Goal: Task Accomplishment & Management: Use online tool/utility

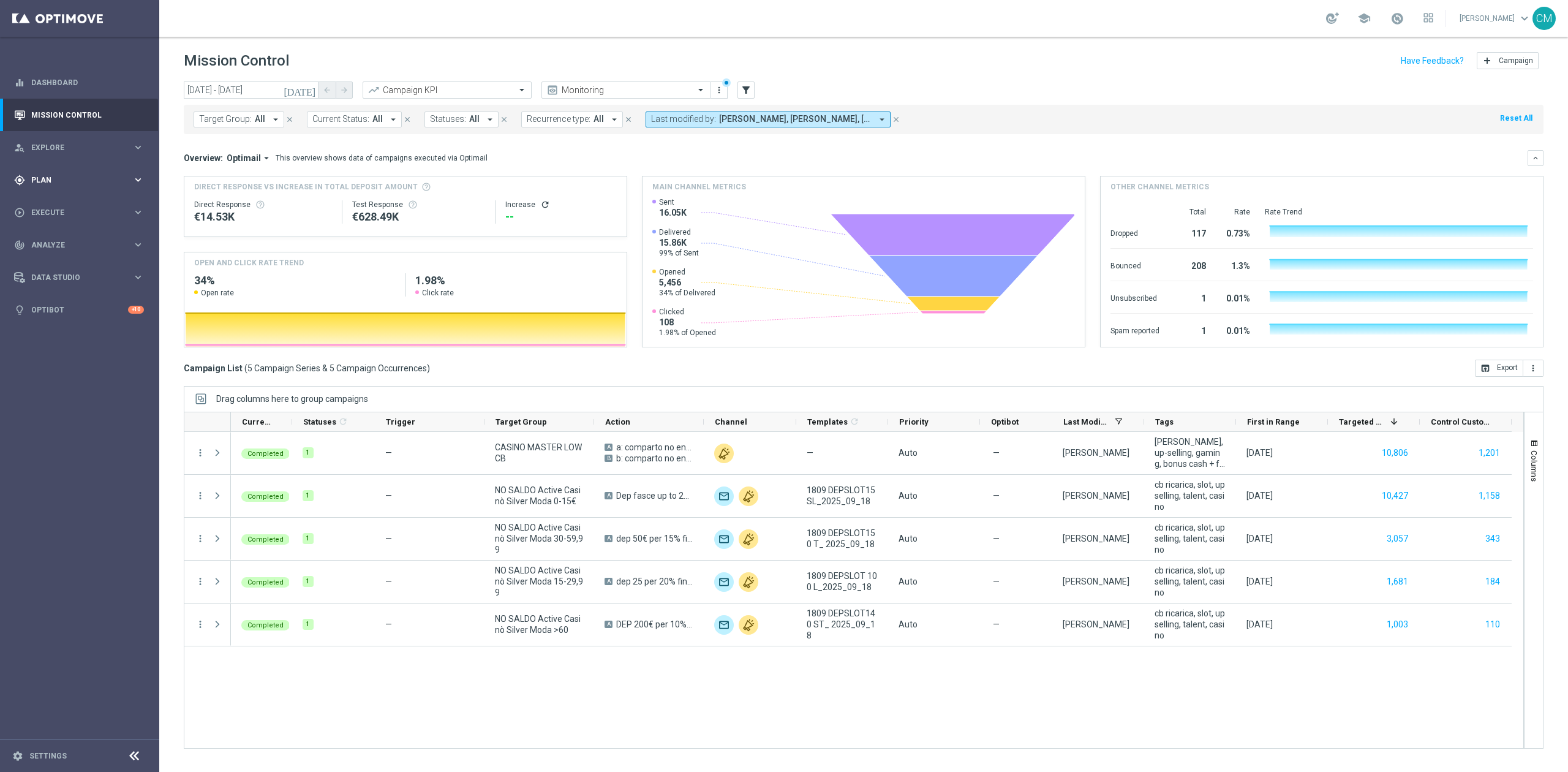
click at [59, 180] on span "Plan" at bounding box center [82, 180] width 101 height 8
click at [48, 212] on div "Target Groups" at bounding box center [95, 206] width 126 height 19
click at [47, 204] on link "Target Groups" at bounding box center [80, 205] width 96 height 9
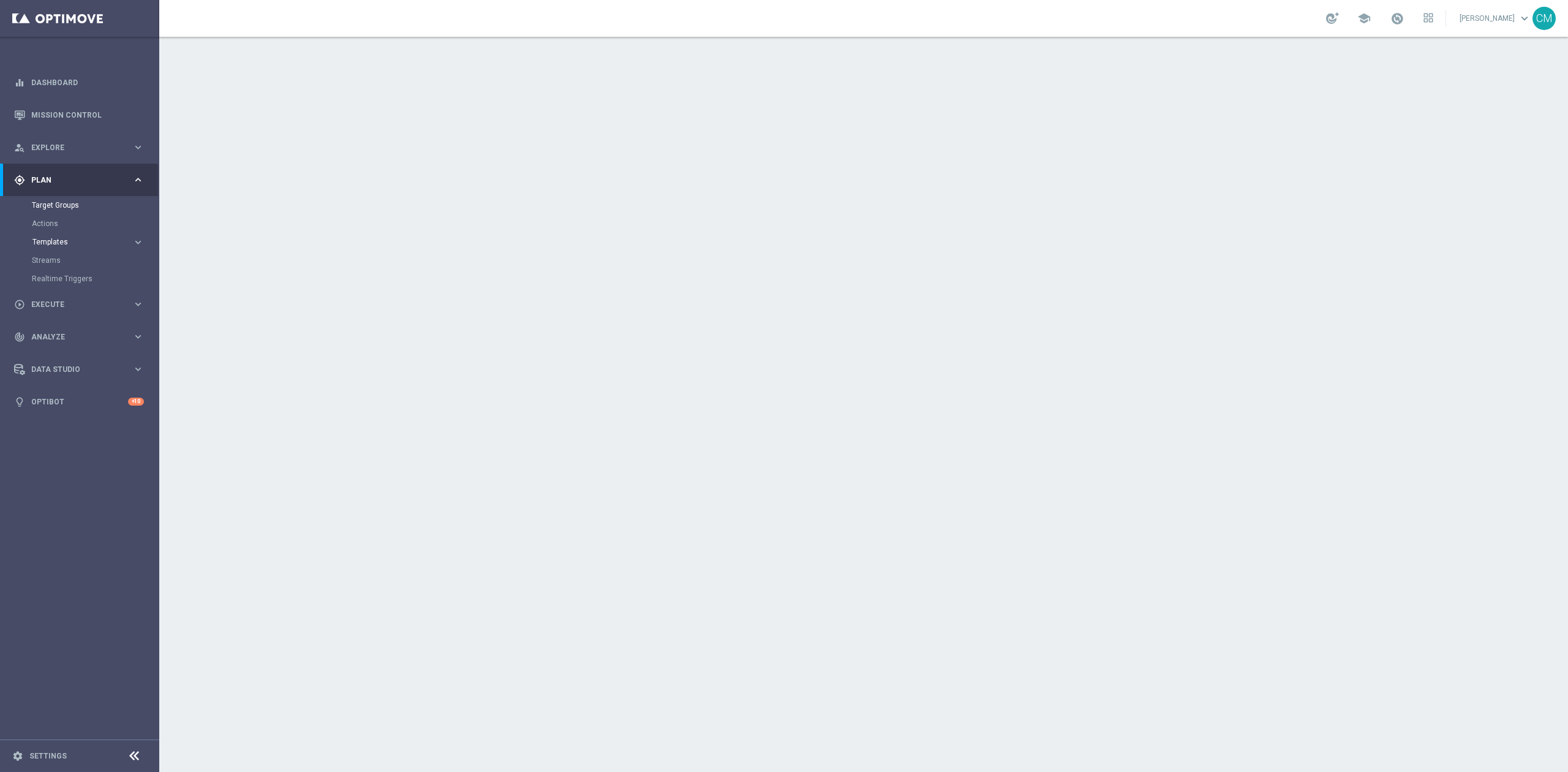
click at [54, 242] on span "Templates" at bounding box center [76, 242] width 87 height 8
click at [52, 260] on link "Optimail" at bounding box center [82, 260] width 89 height 9
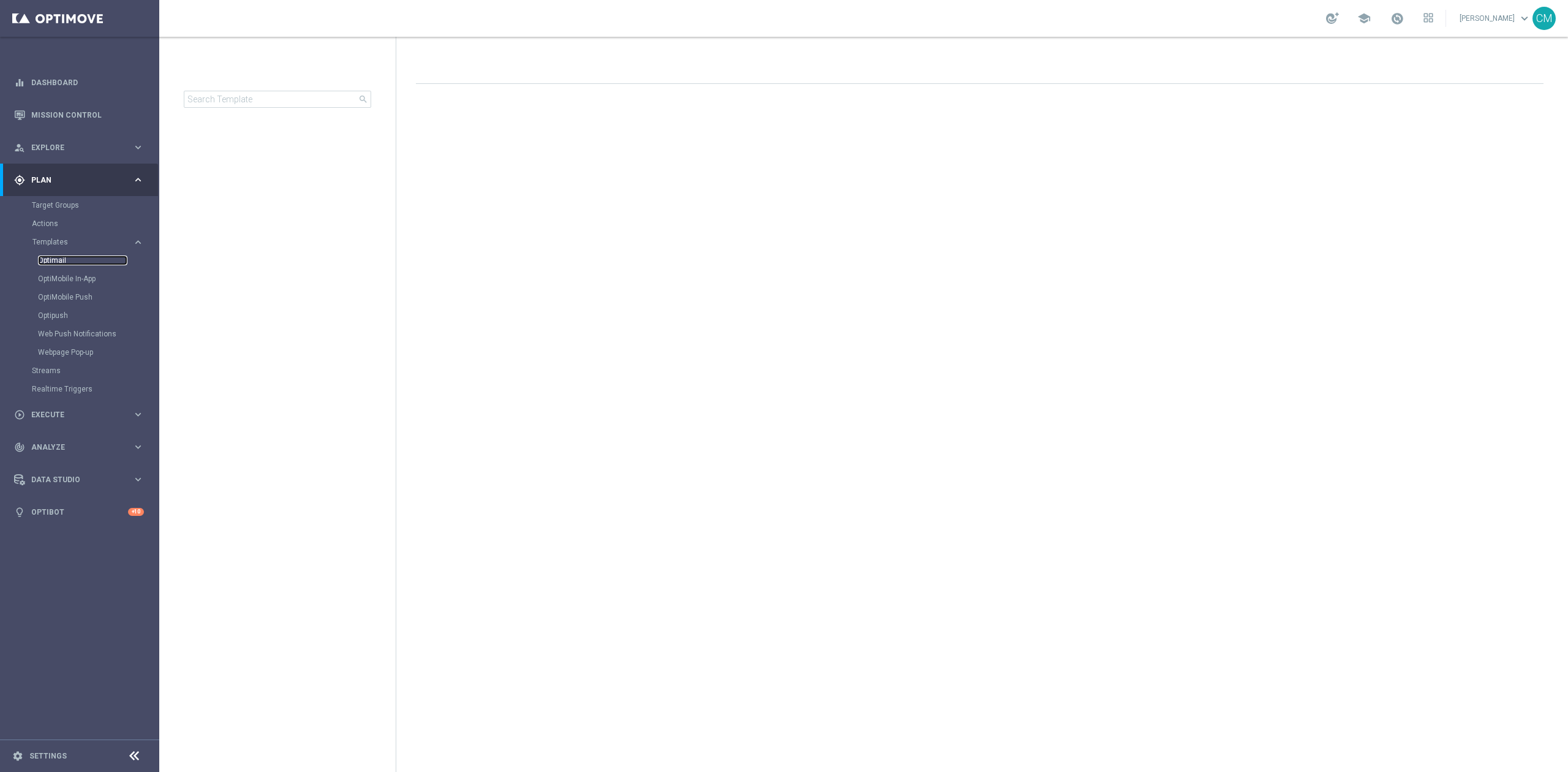
click at [52, 260] on link "Optimail" at bounding box center [82, 260] width 89 height 9
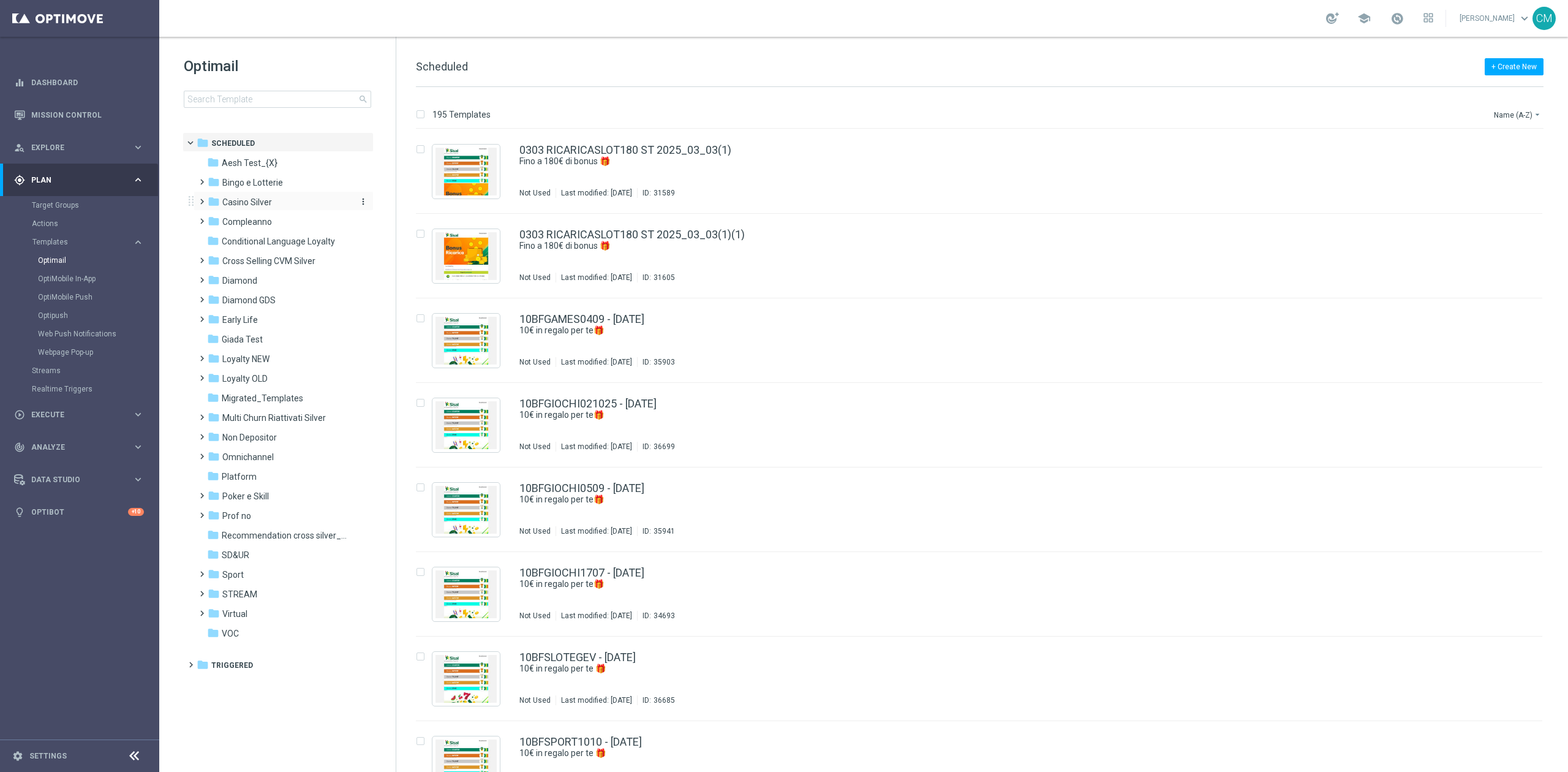
click at [234, 206] on span "Casino Silver" at bounding box center [247, 202] width 50 height 11
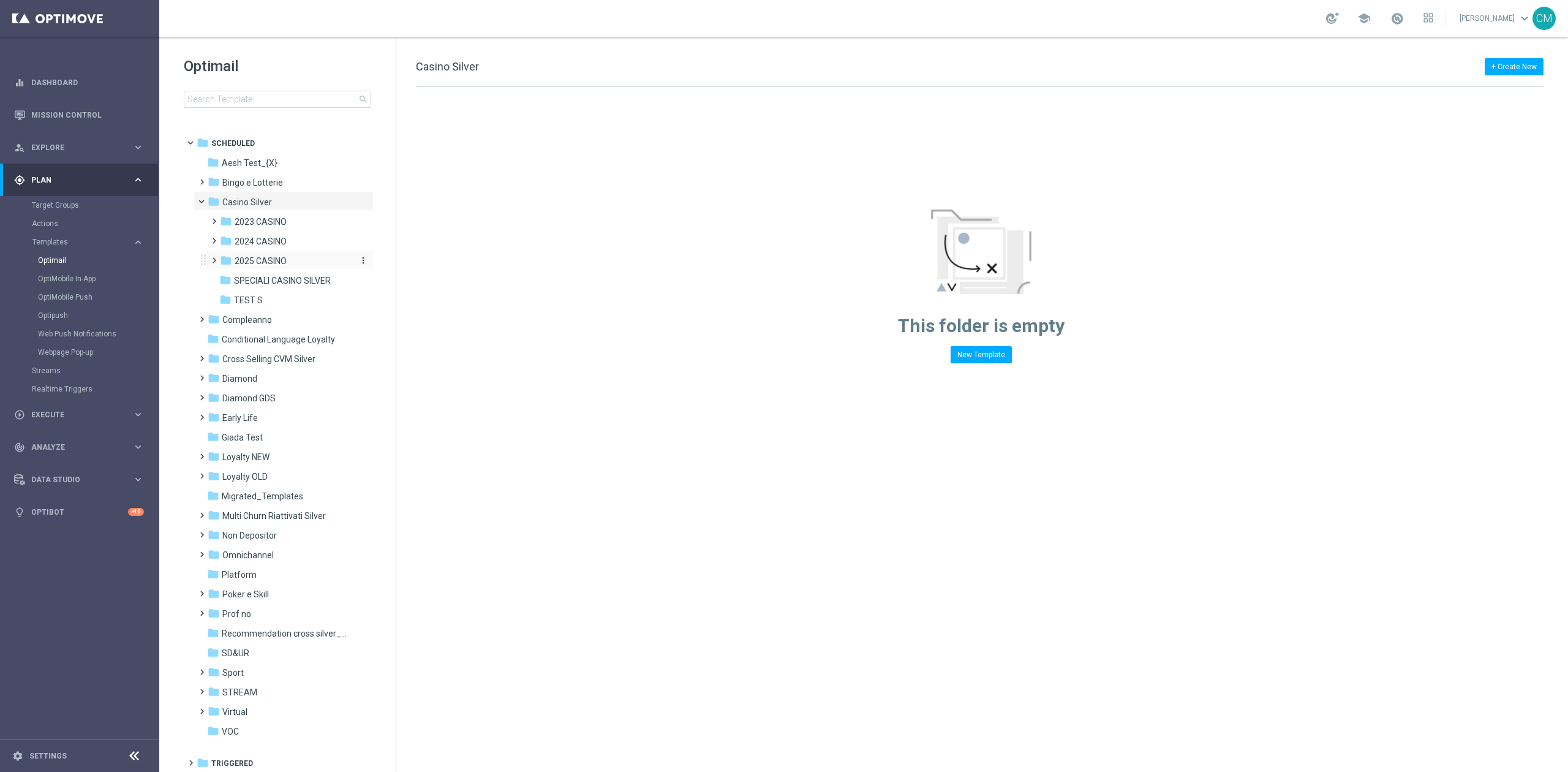
click at [251, 260] on span "2025 CASINO" at bounding box center [260, 261] width 52 height 11
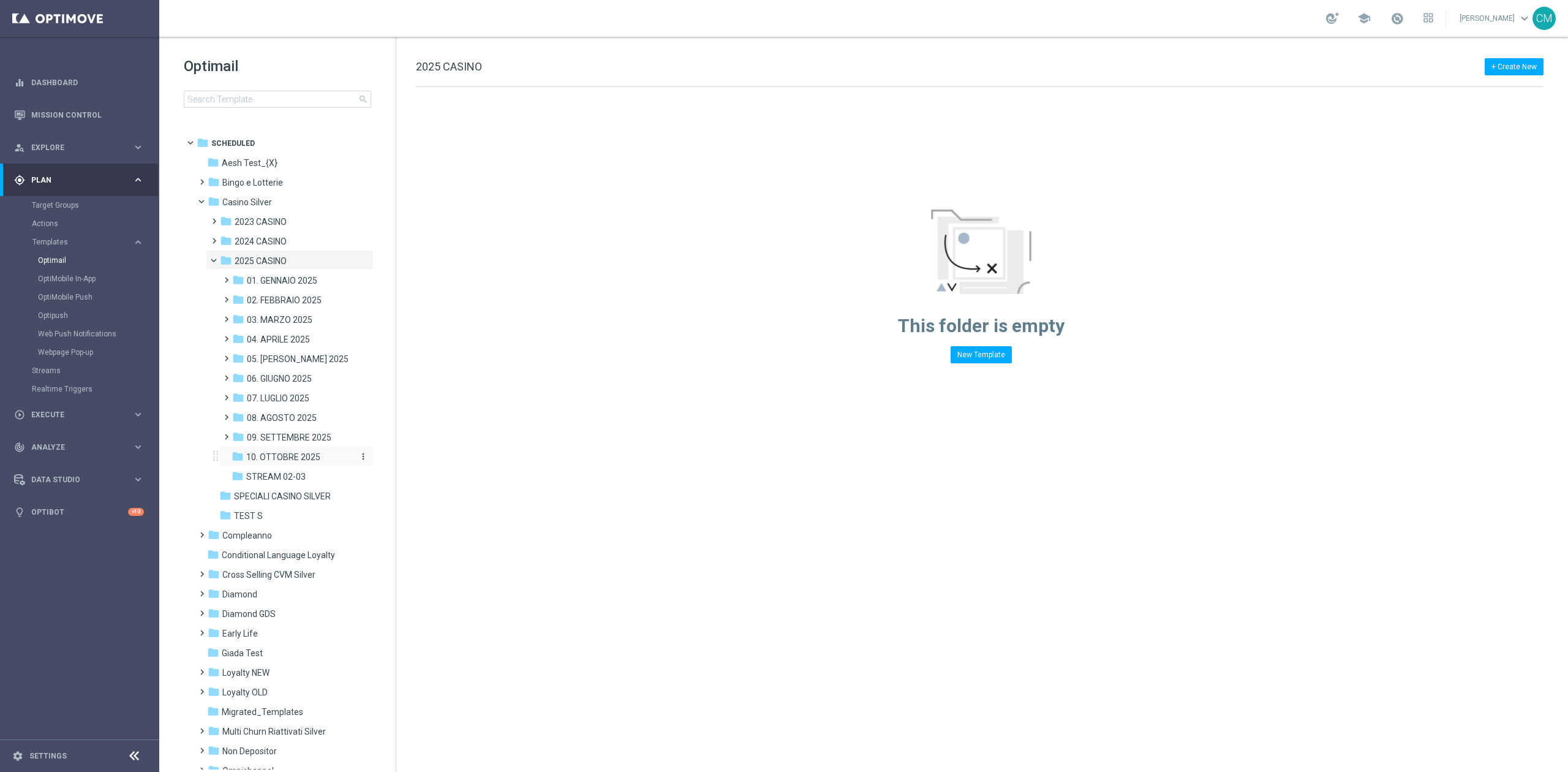
click at [281, 452] on span "10. OTTOBRE 2025" at bounding box center [283, 457] width 74 height 11
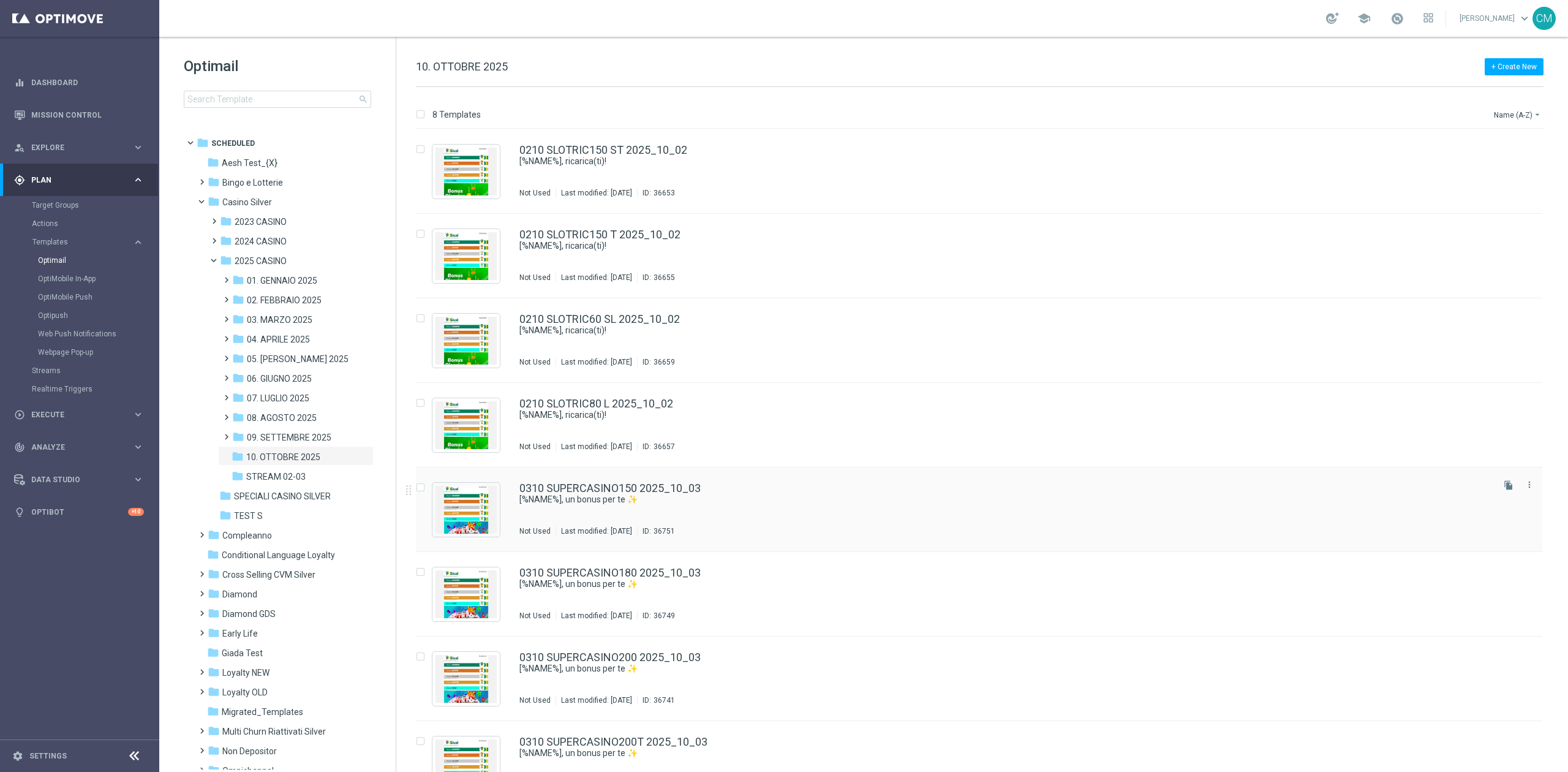
scroll to position [33, 0]
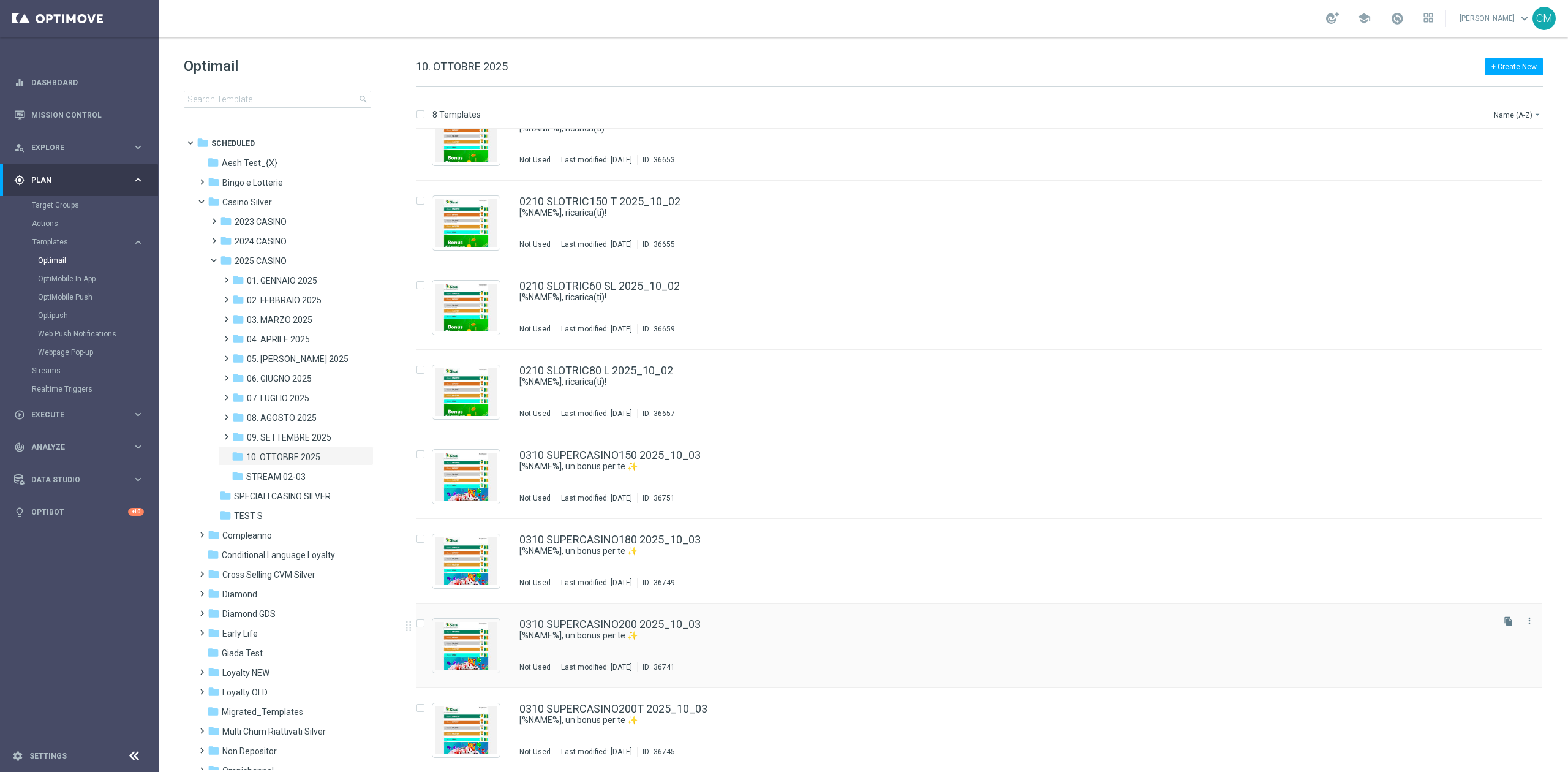
click at [743, 657] on div "0310 SUPERCASINO200 2025_10_03 [%NAME%], un bonus per te ✨ Not Used Last modifi…" at bounding box center [1005, 645] width 972 height 54
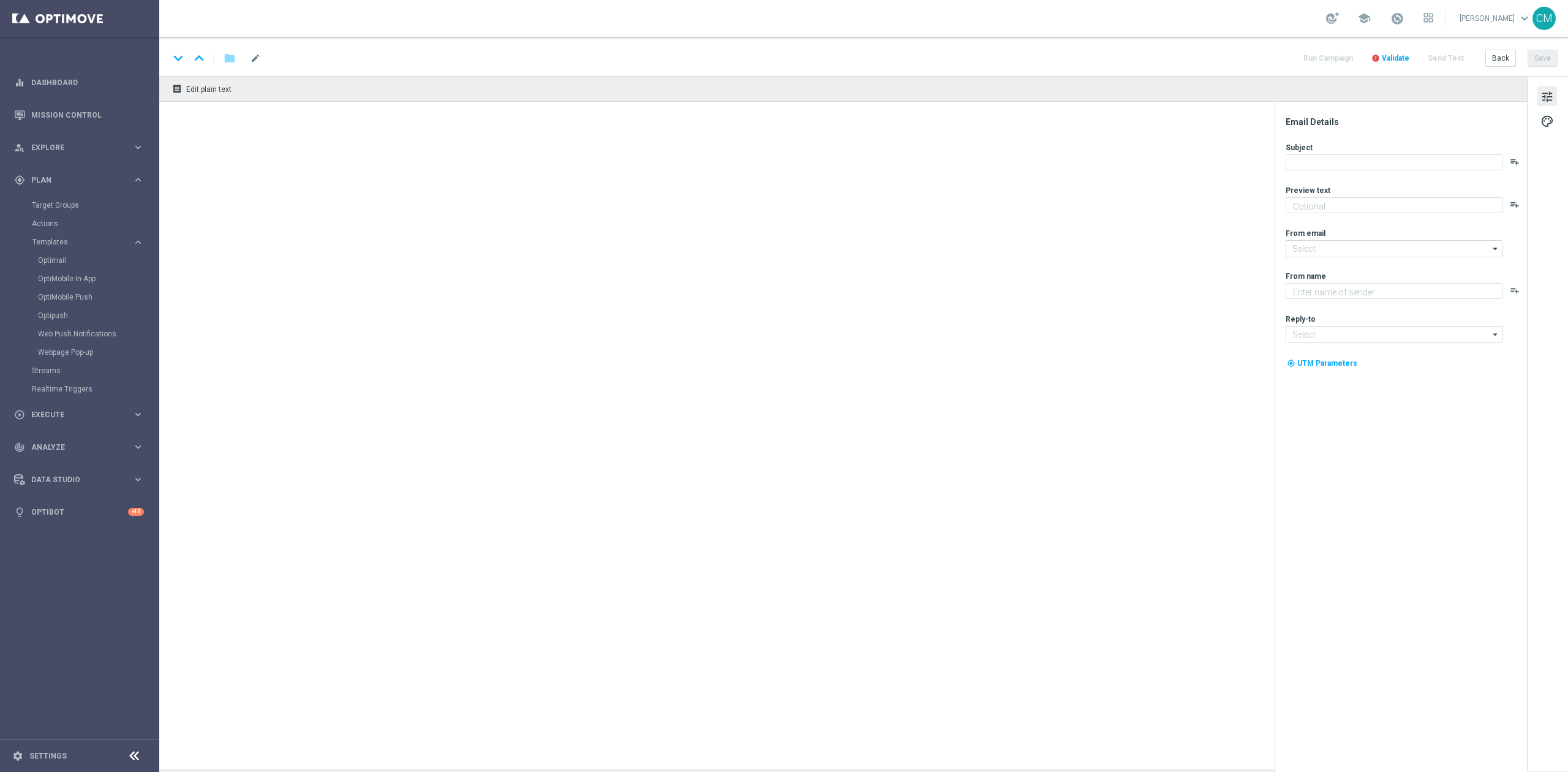
type textarea "Fino a 200€ di bonus"
type input "[EMAIL_ADDRESS][DOMAIN_NAME]"
type textarea "Sisal"
type input "[EMAIL_ADDRESS][DOMAIN_NAME]"
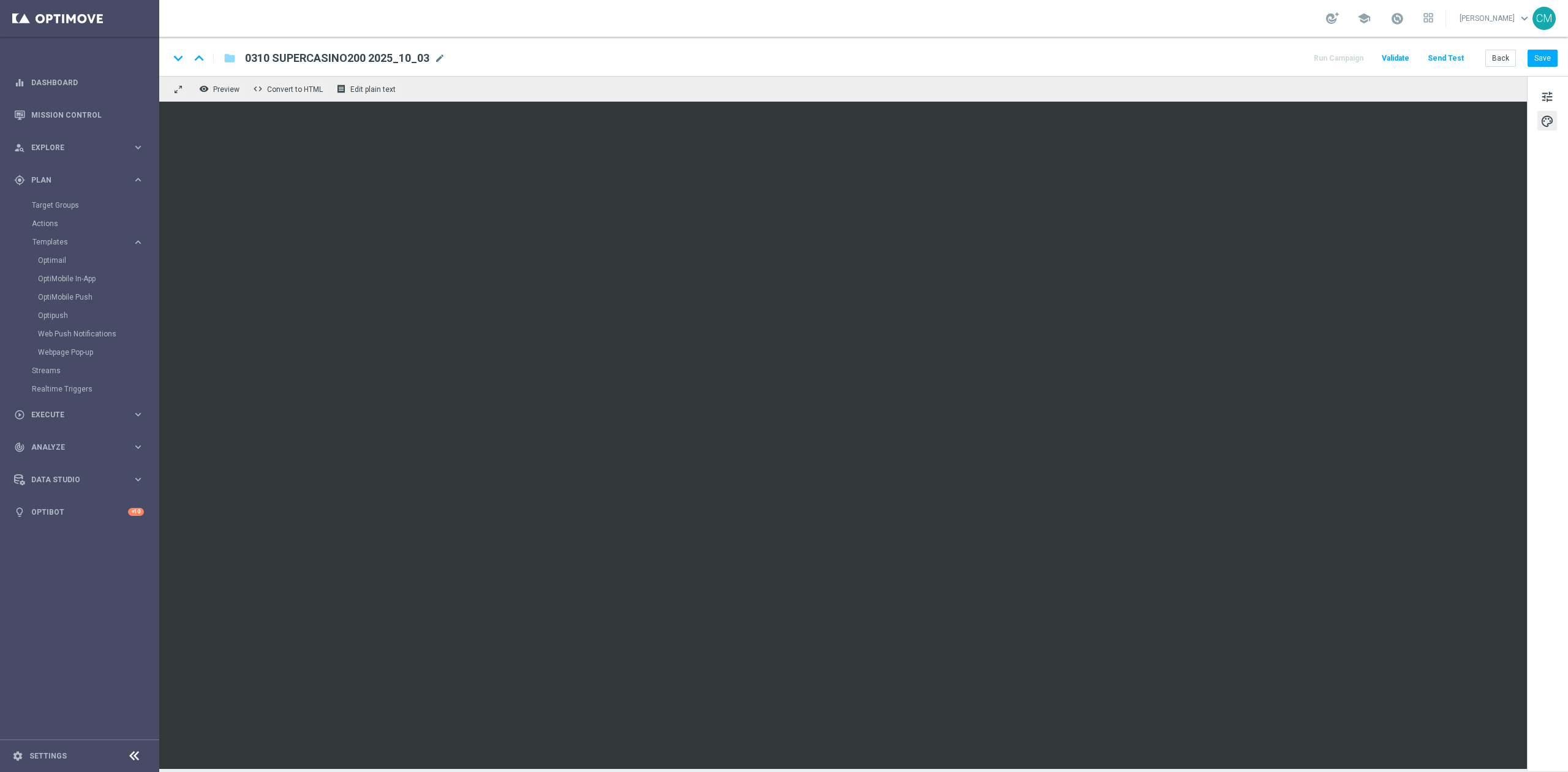
click at [1544, 47] on div "keyboard_arrow_down keyboard_arrow_up folder 0310 SUPERCASINO200 2025_10_03 031…" at bounding box center [864, 56] width 1408 height 39
click at [1547, 88] on button "tune" at bounding box center [1546, 96] width 20 height 20
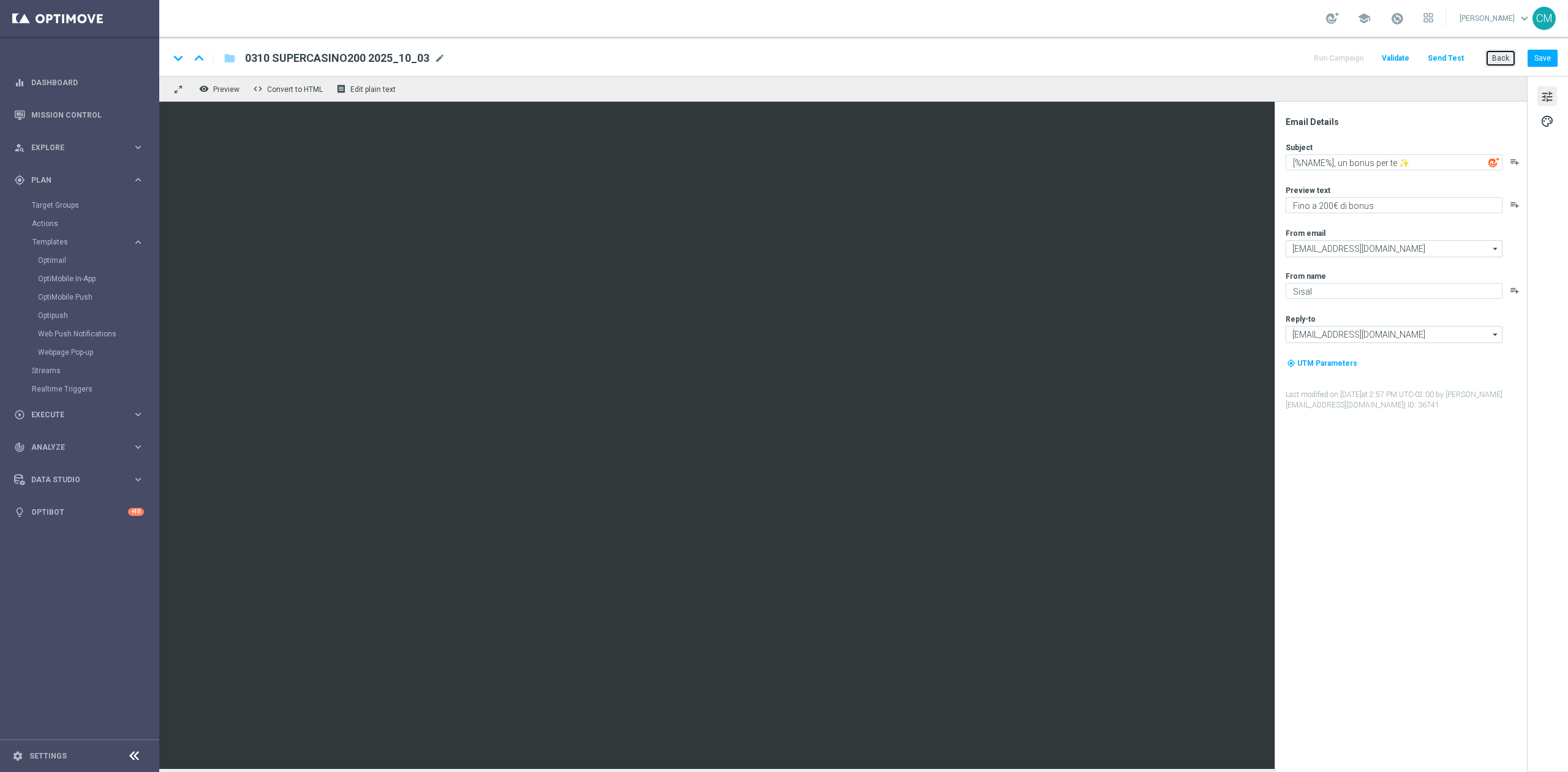
click at [1501, 56] on button "Back" at bounding box center [1500, 58] width 31 height 17
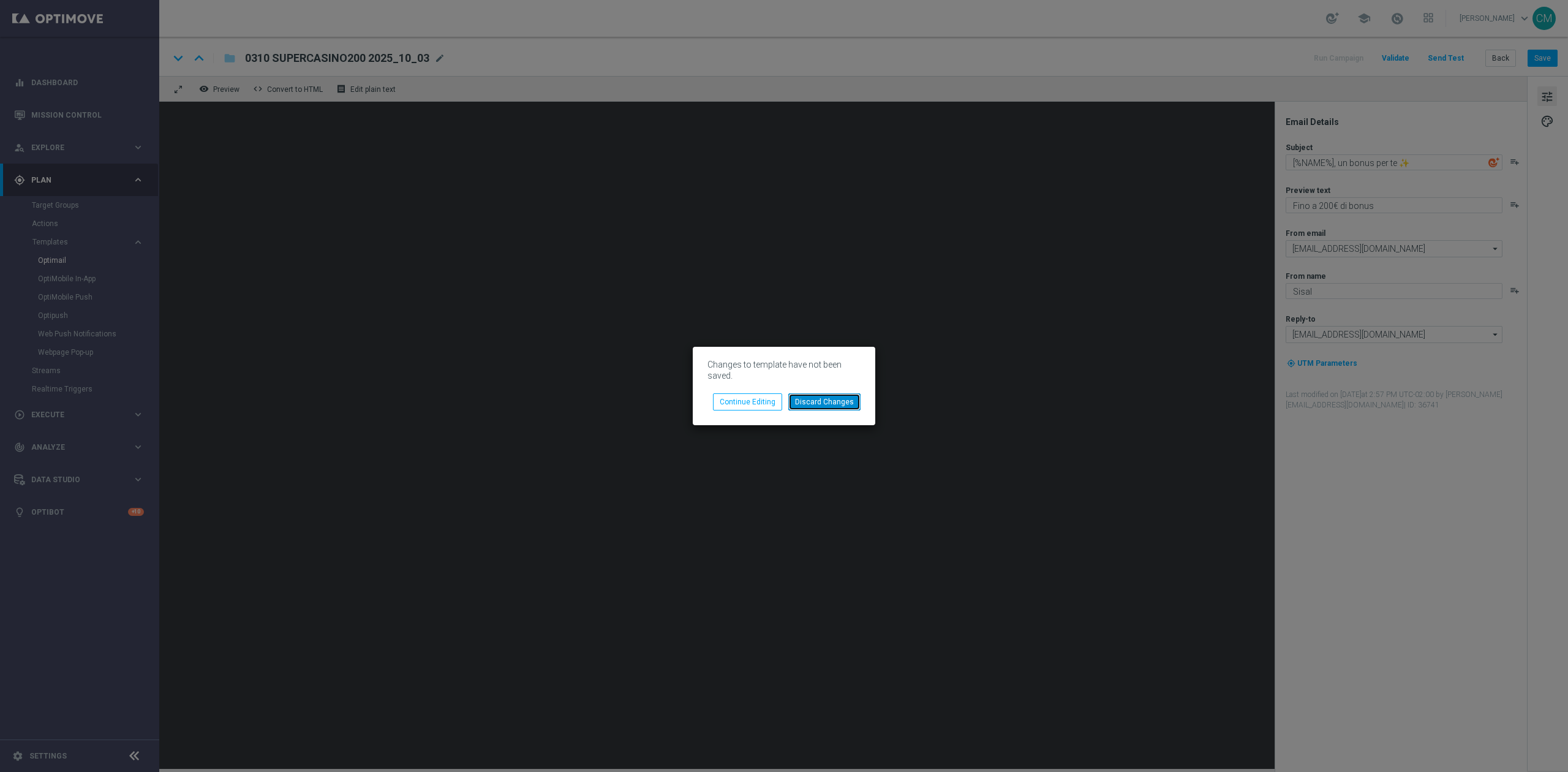
click at [834, 395] on button "Discard Changes" at bounding box center [823, 402] width 72 height 17
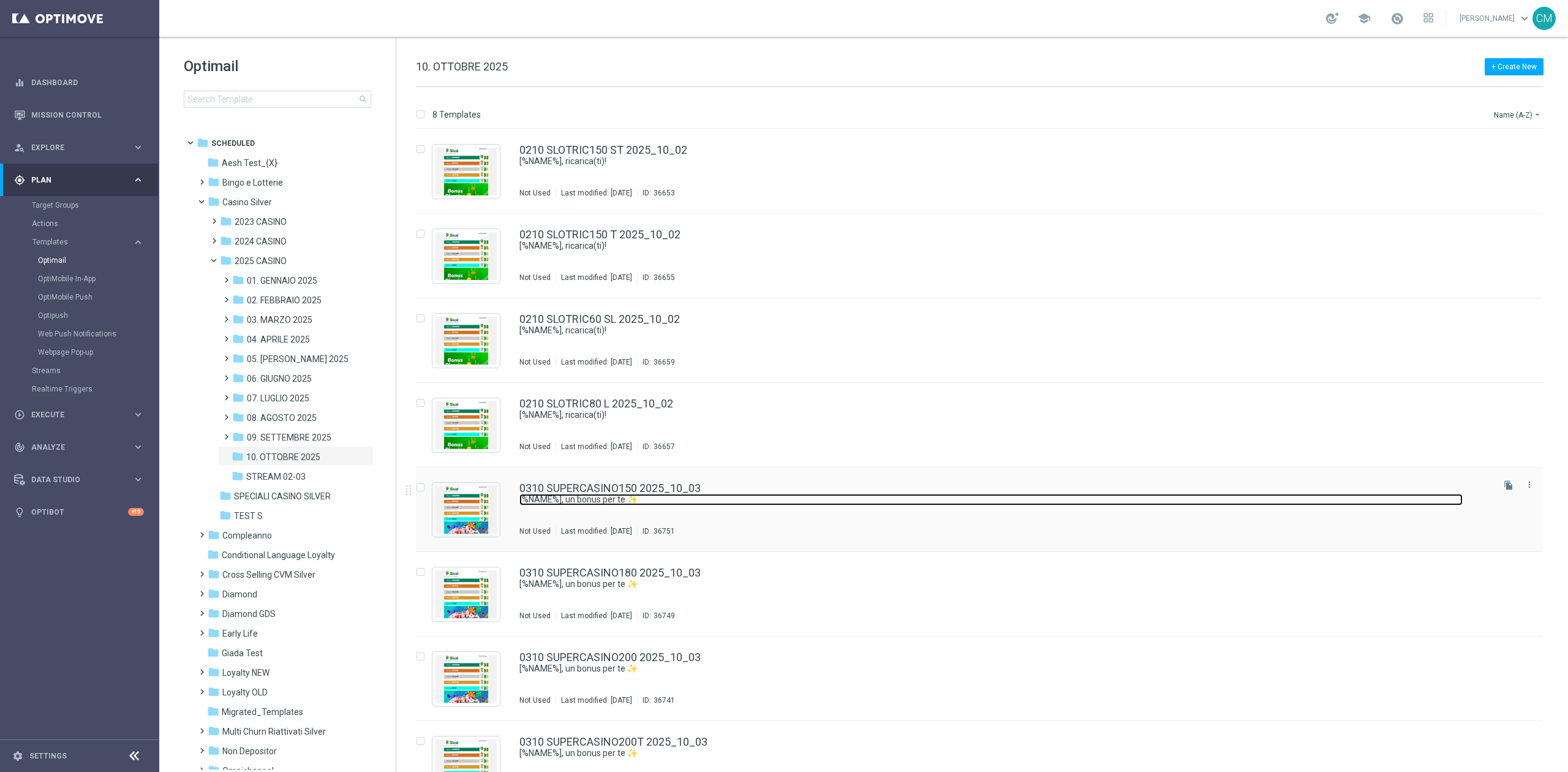
click at [627, 502] on link "​[%NAME%], un bonus per te ✨" at bounding box center [991, 500] width 944 height 11
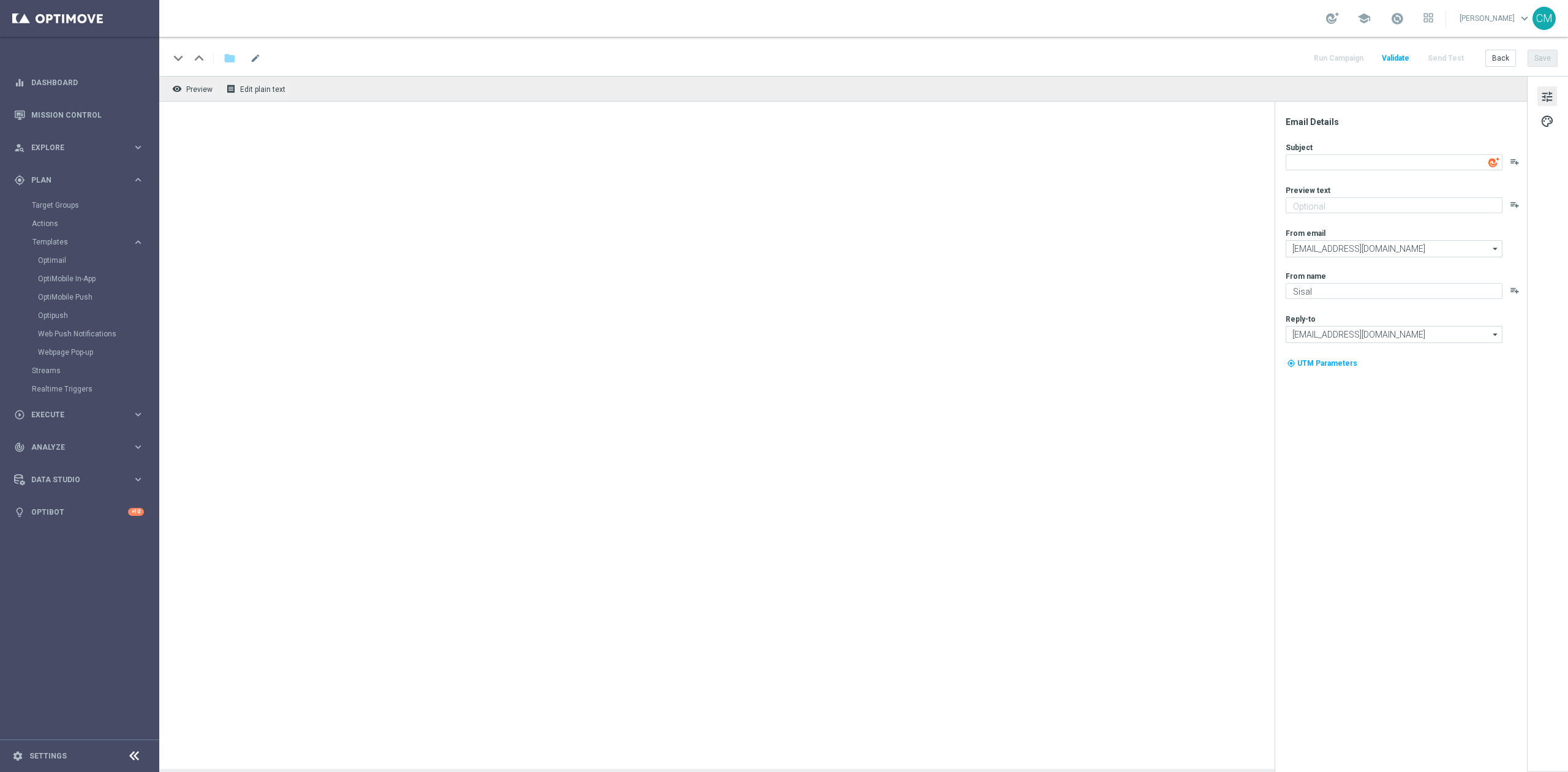
type textarea "​[%NAME%], un bonus per te ✨"
type textarea "Fino a 150€ di bonus"
type input "[EMAIL_ADDRESS][DOMAIN_NAME]"
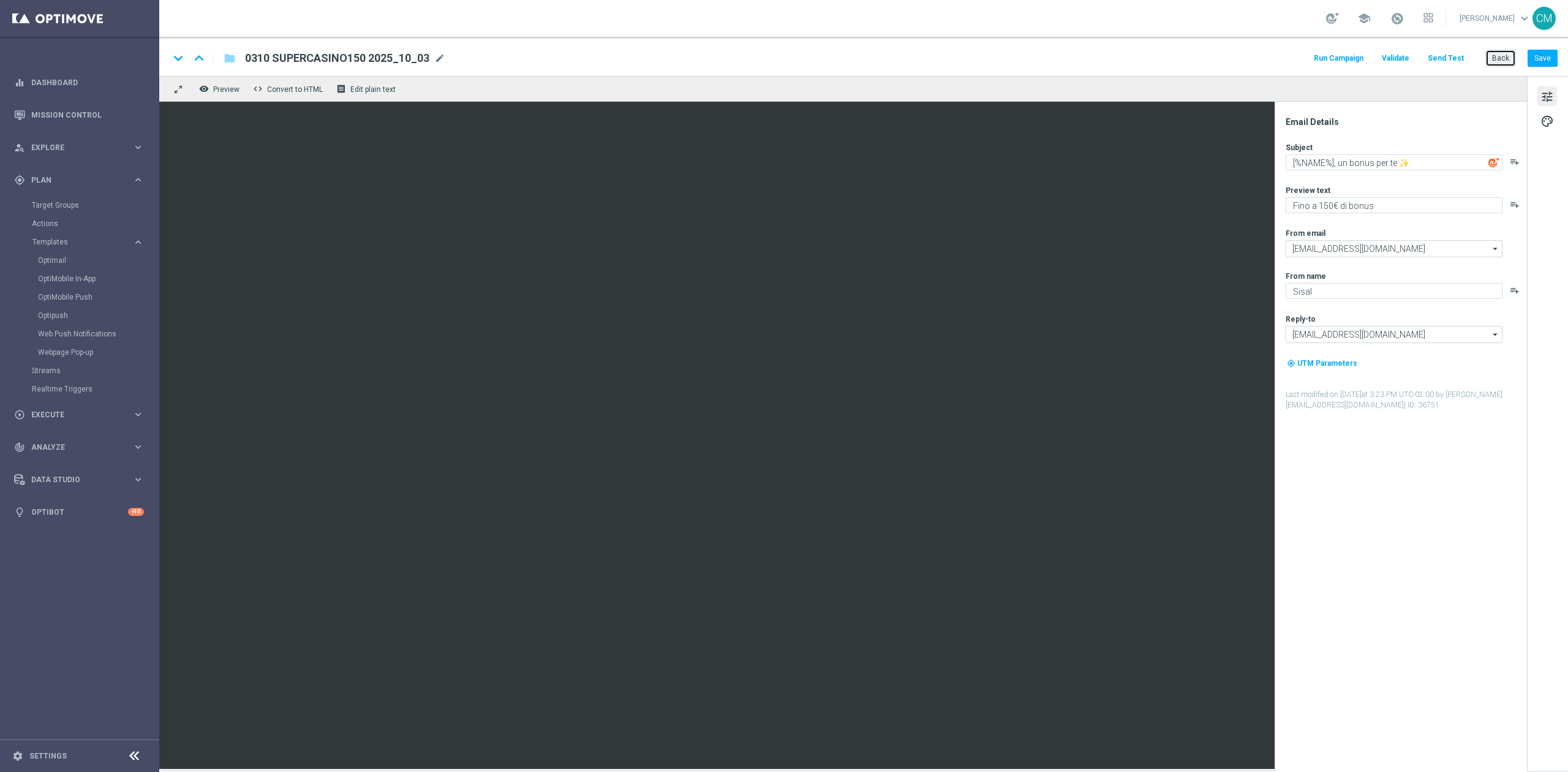
click at [1493, 52] on button "Back" at bounding box center [1500, 58] width 31 height 17
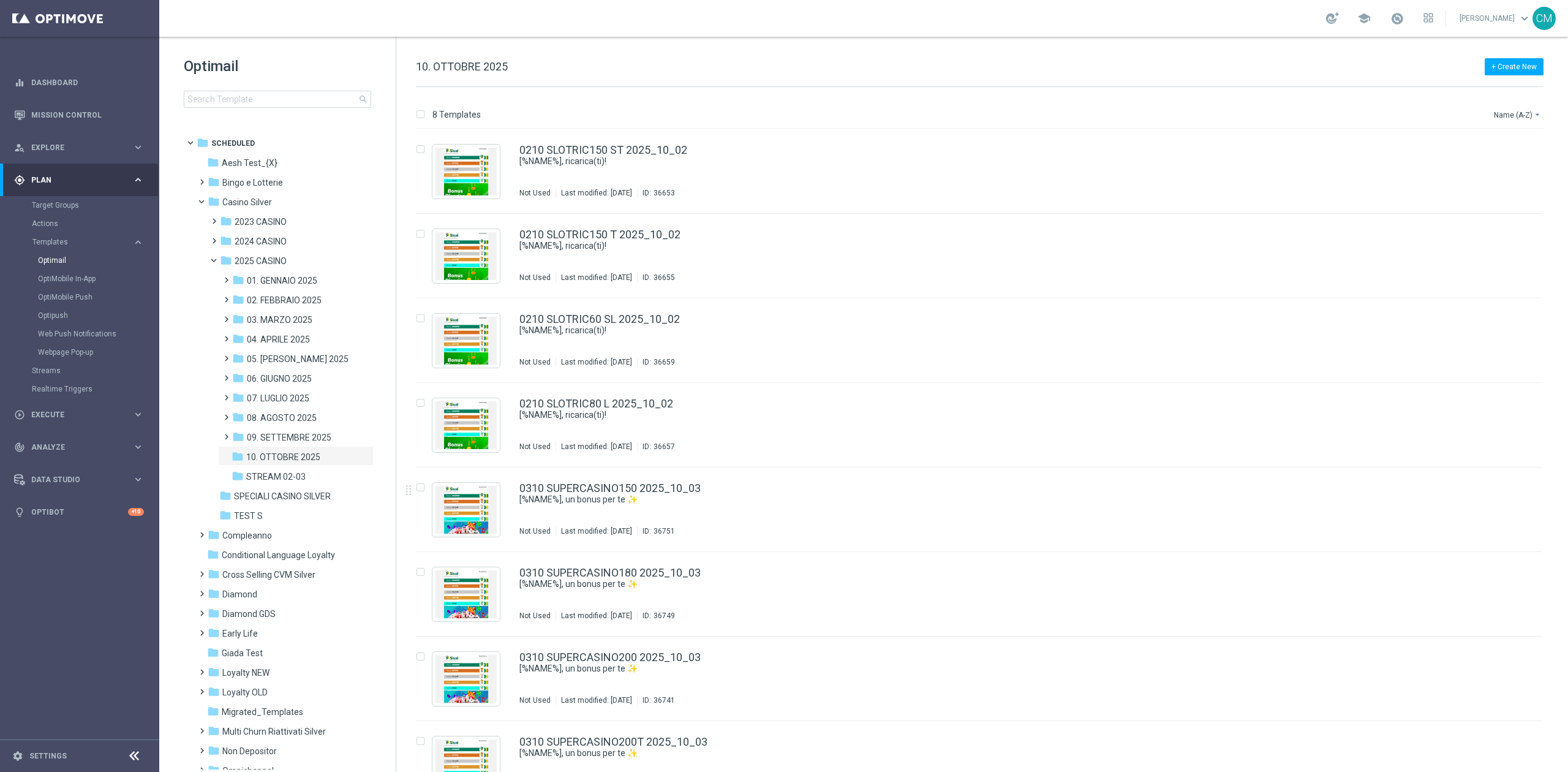
scroll to position [33, 0]
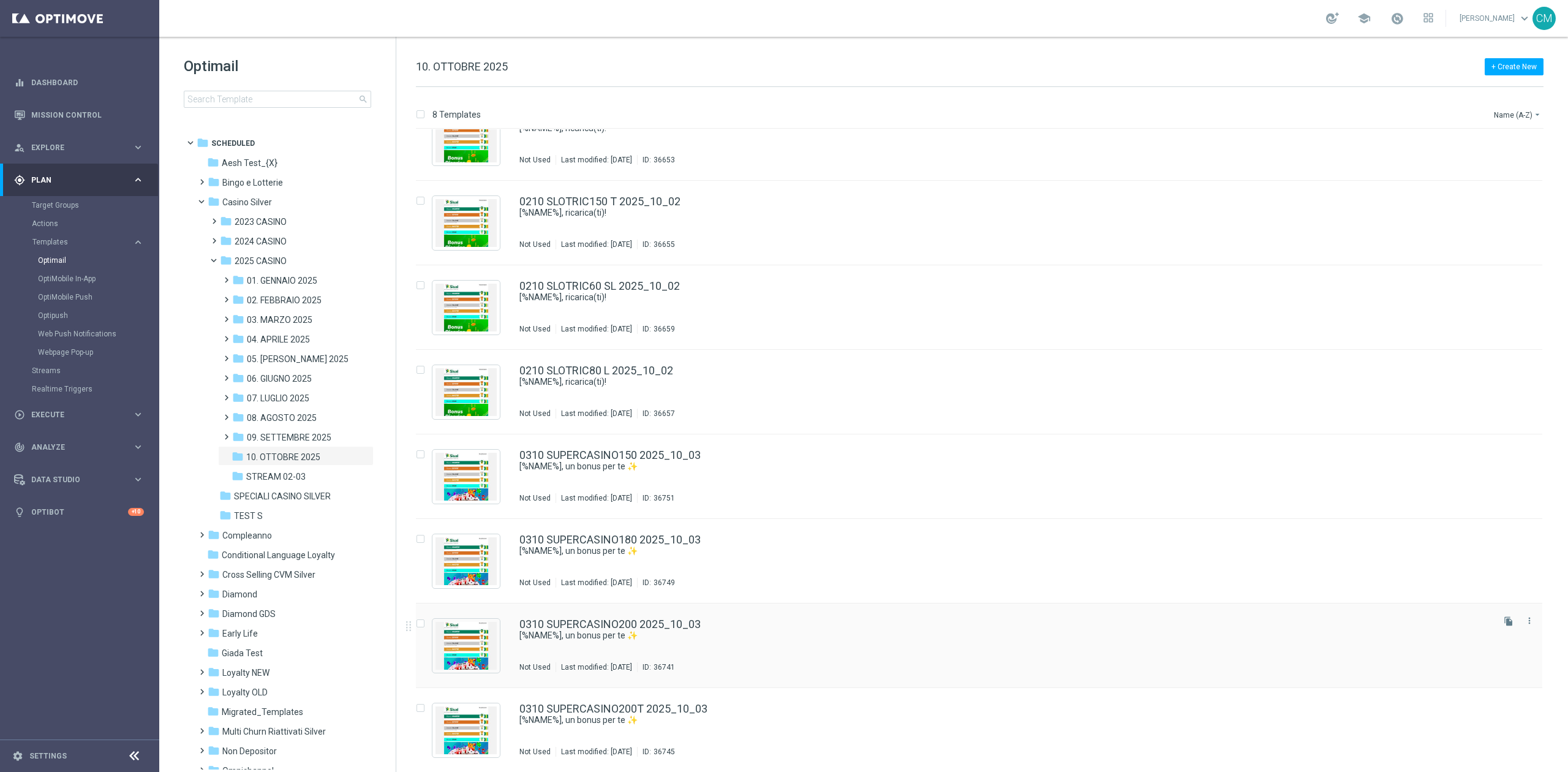
click at [723, 658] on div "0310 SUPERCASINO200 2025_10_03 [%NAME%], un bonus per te ✨ Not Used Last modifi…" at bounding box center [1005, 645] width 972 height 54
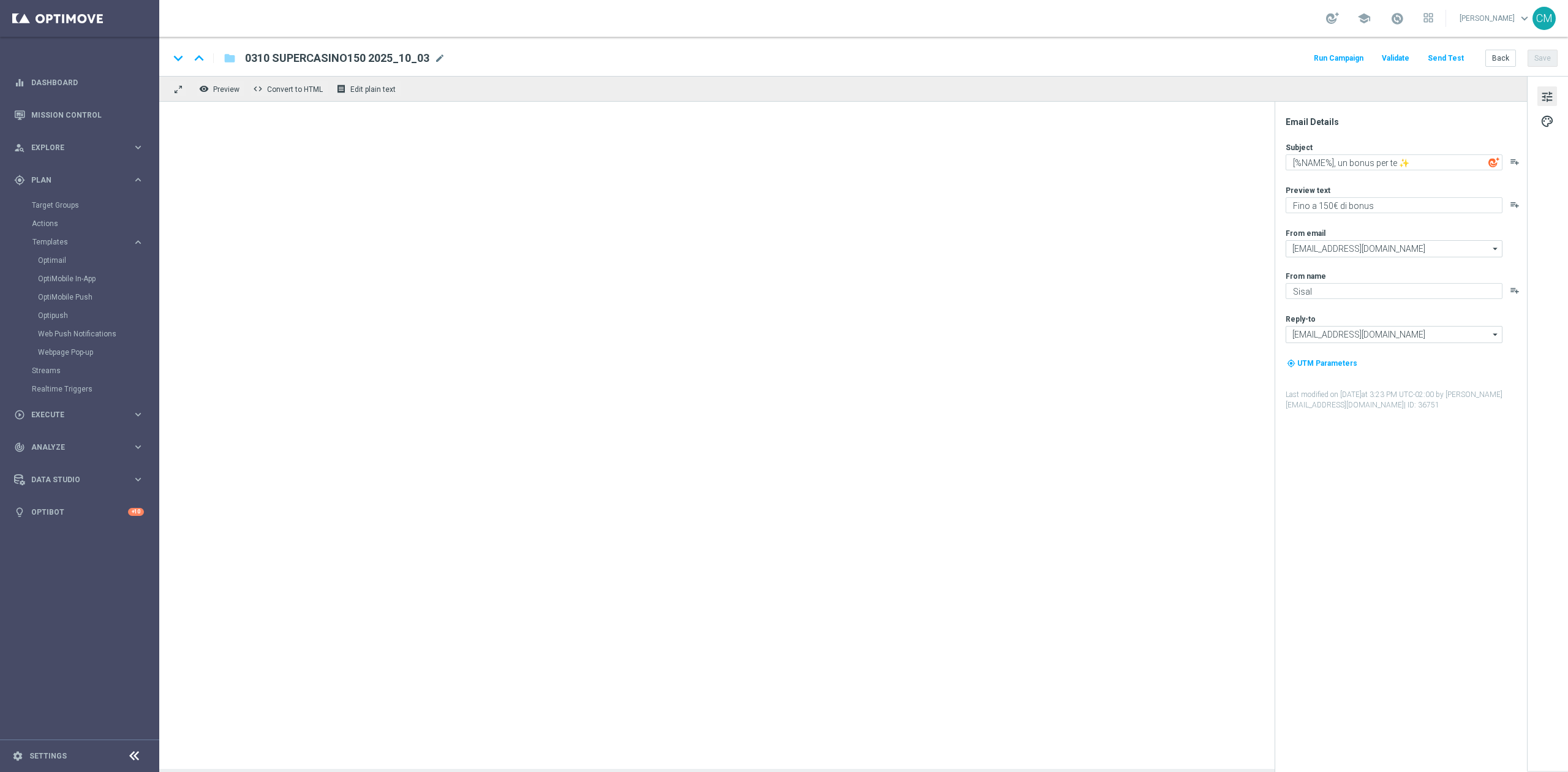
type textarea "[%NAME%], un bonus per te ✨"
type textarea "Fino a 200€ di bonus"
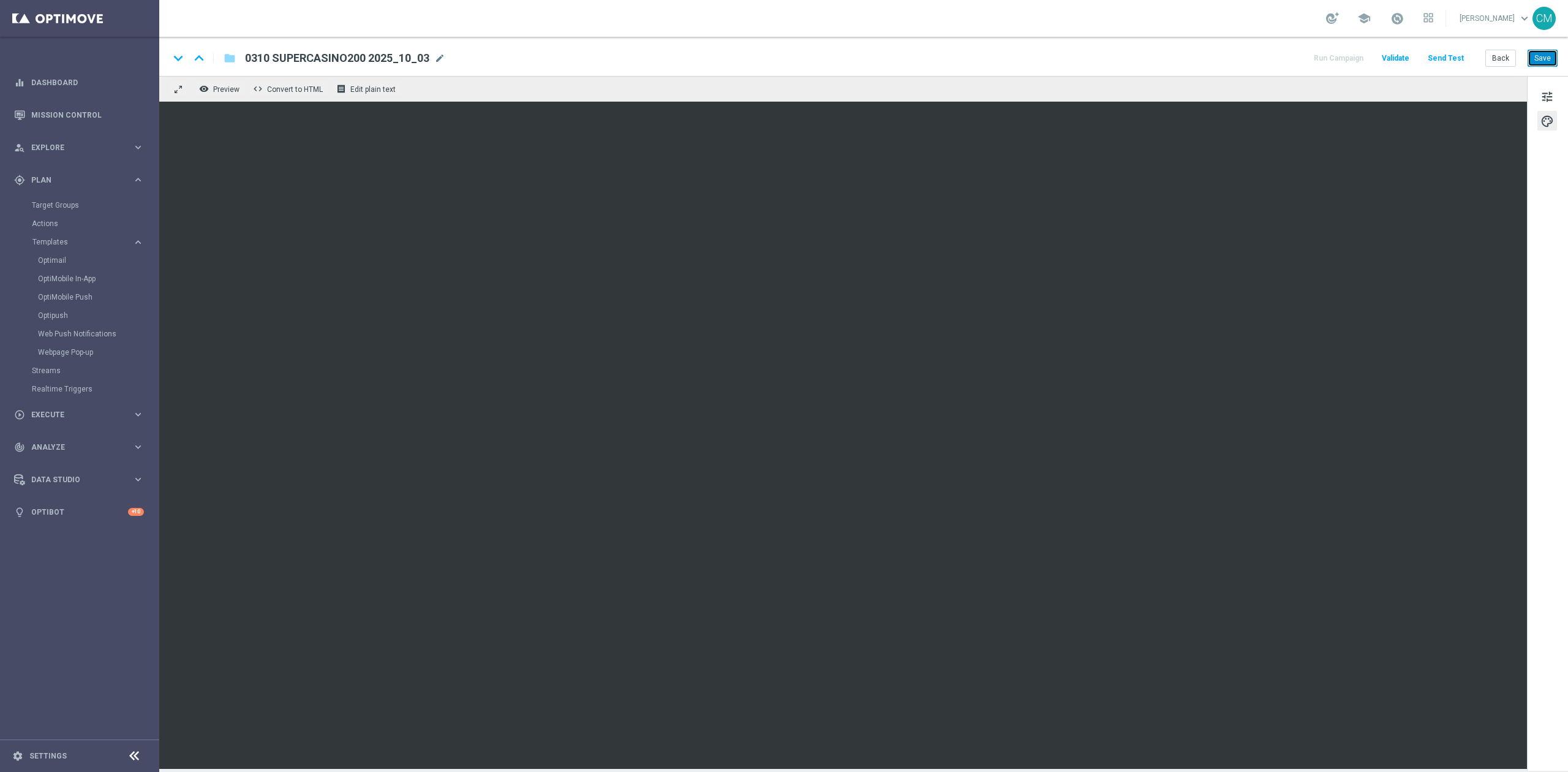
click at [1544, 55] on button "Save" at bounding box center [1543, 58] width 30 height 17
click at [1502, 54] on button "Back" at bounding box center [1500, 58] width 31 height 17
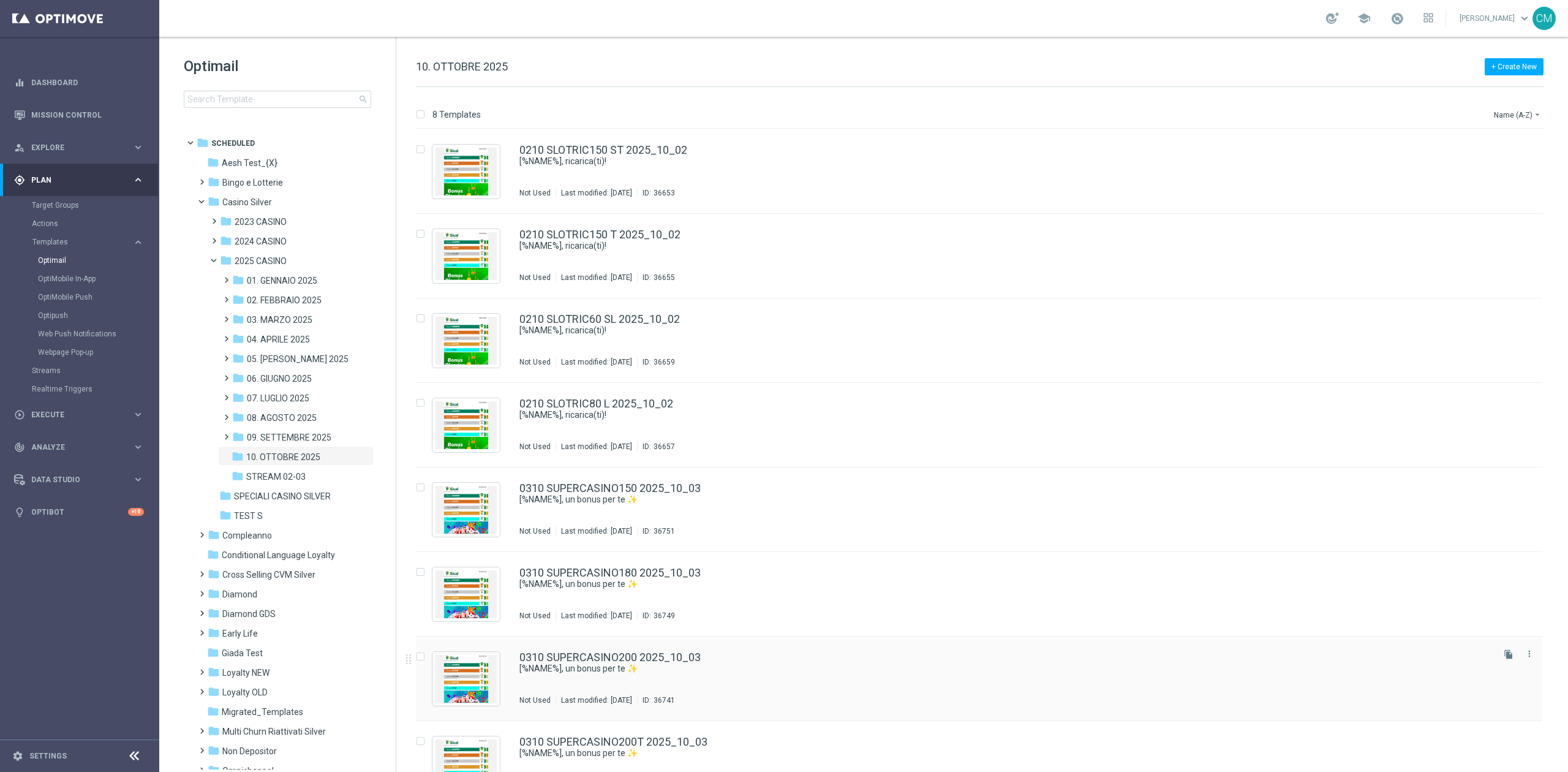
scroll to position [33, 0]
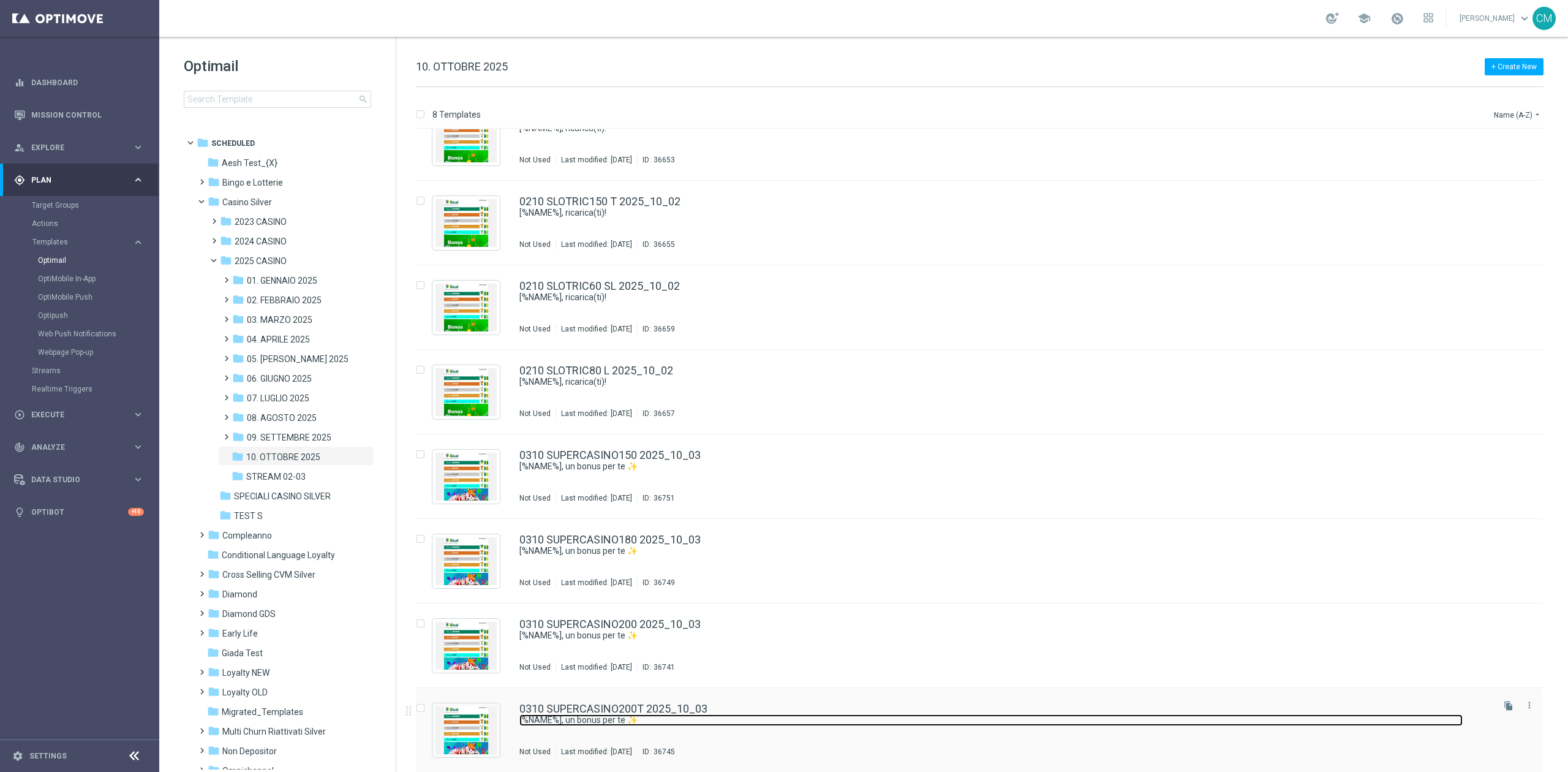
click at [715, 723] on link "[%NAME%], un bonus per te ✨" at bounding box center [991, 720] width 944 height 11
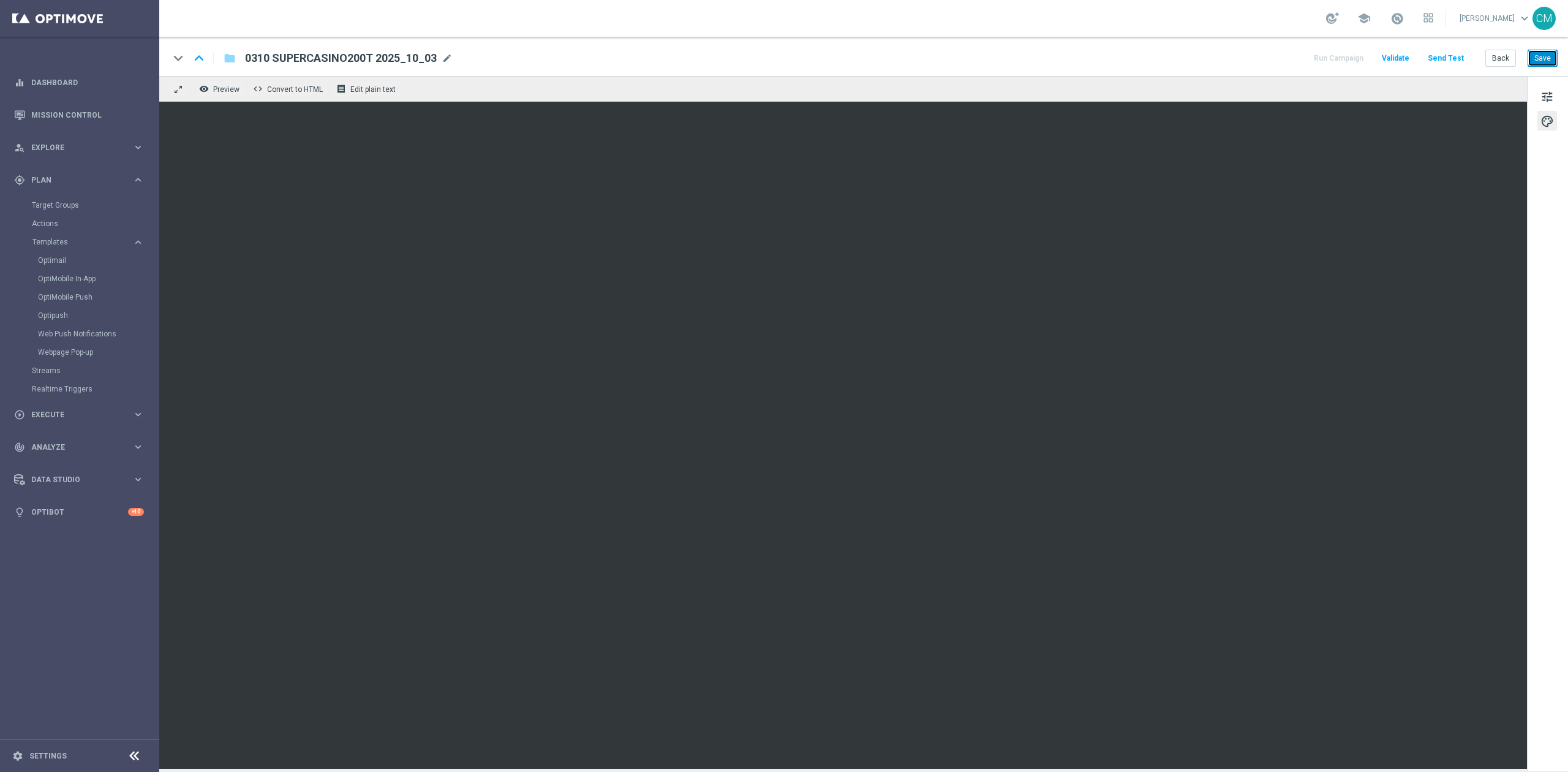
click at [1539, 57] on button "Save" at bounding box center [1543, 58] width 30 height 17
click at [1545, 94] on span "tune" at bounding box center [1546, 97] width 13 height 16
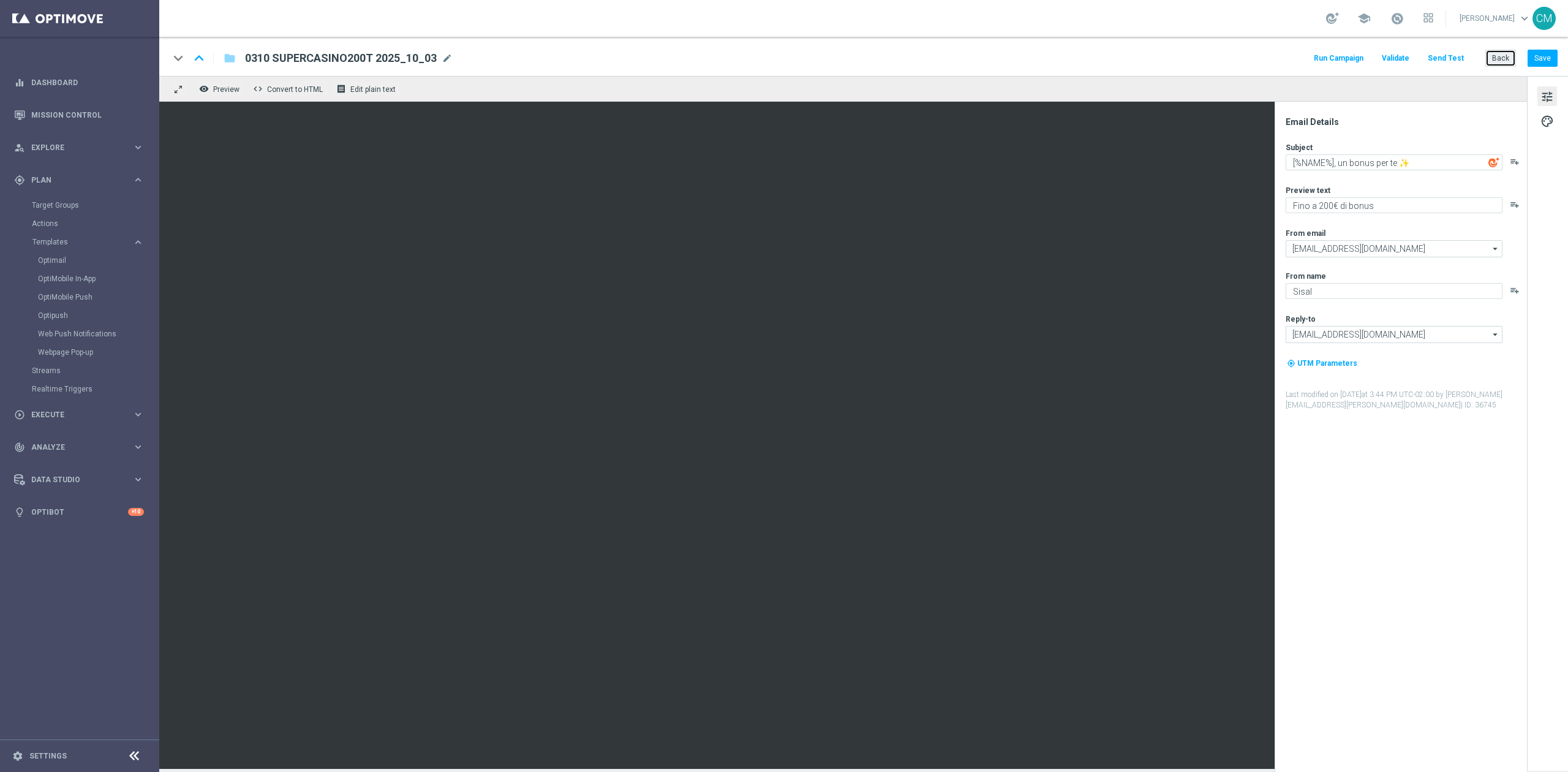
click at [1510, 55] on button "Back" at bounding box center [1500, 58] width 31 height 17
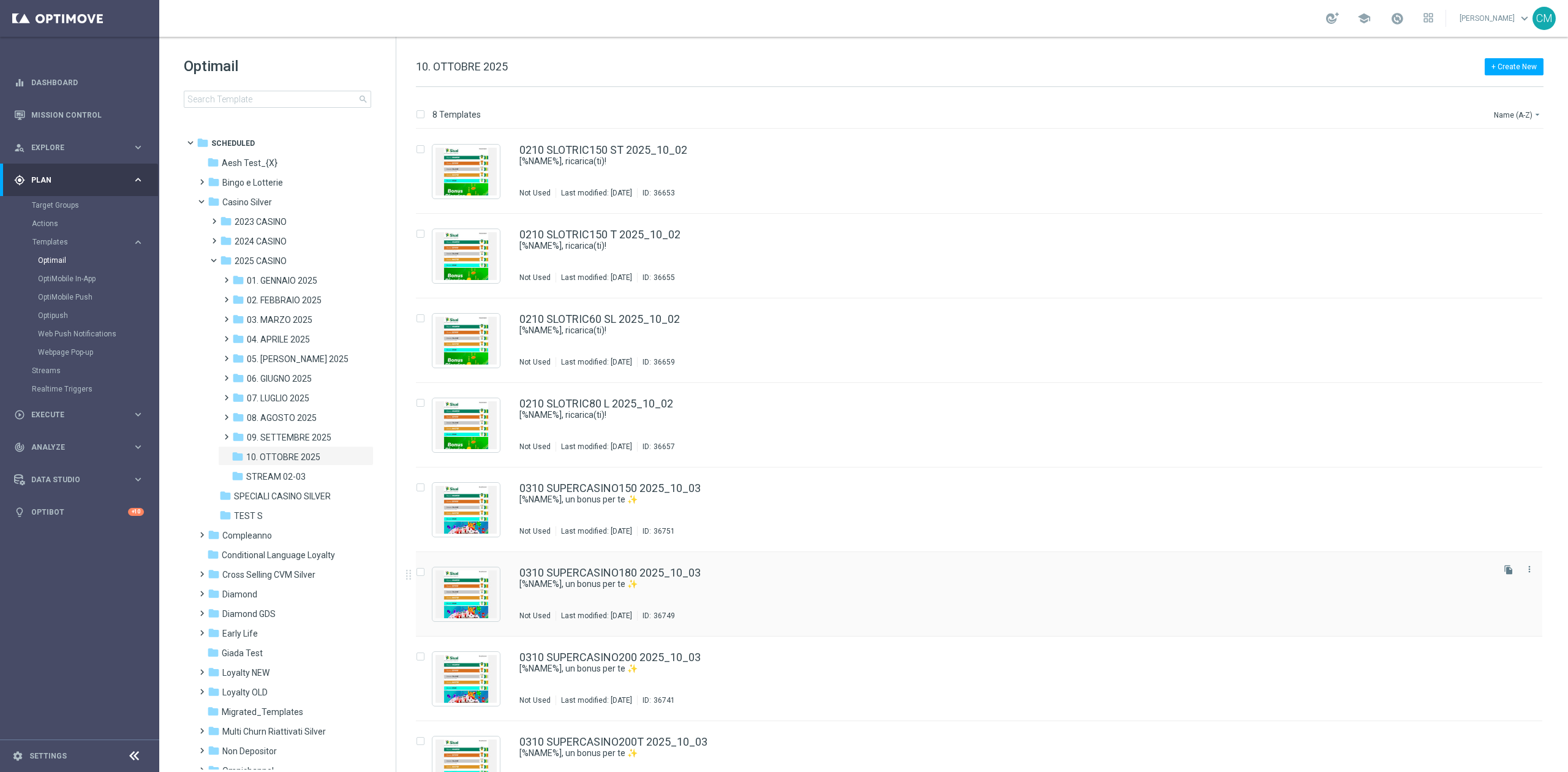
scroll to position [33, 0]
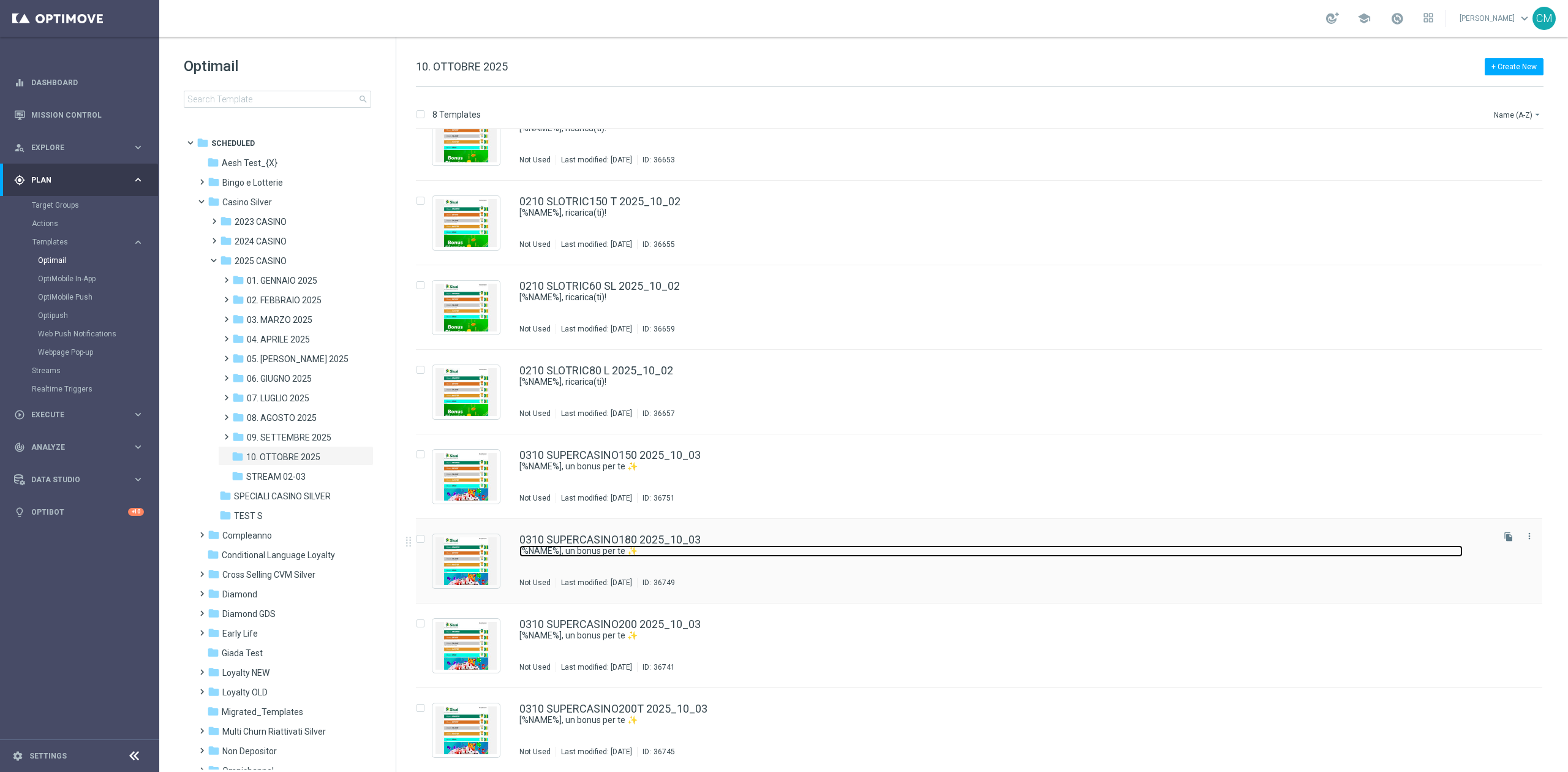
click at [768, 552] on link "[%NAME%], un bonus per te ✨" at bounding box center [991, 551] width 944 height 11
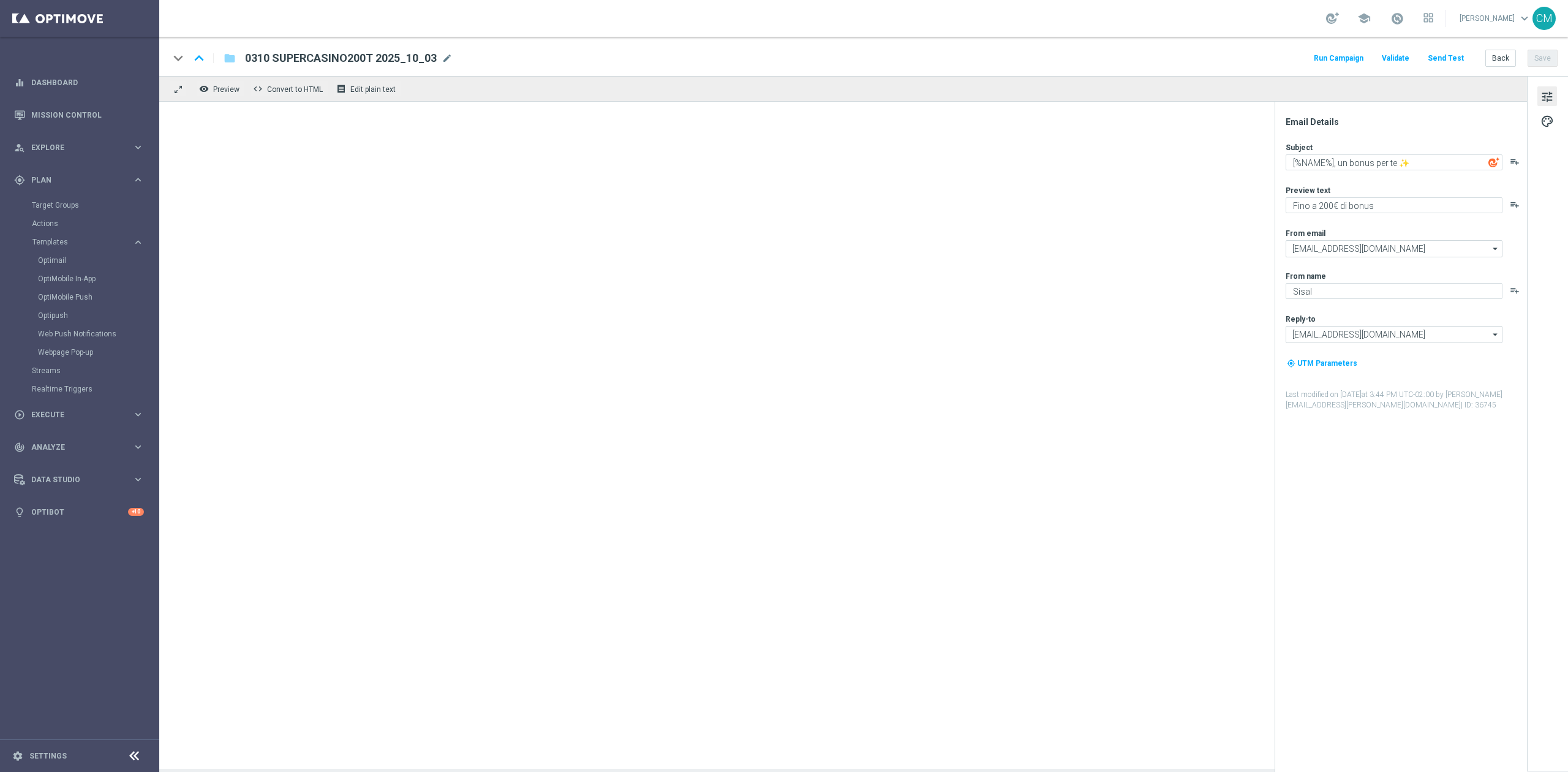
type textarea "Fino a 180€ di bonus"
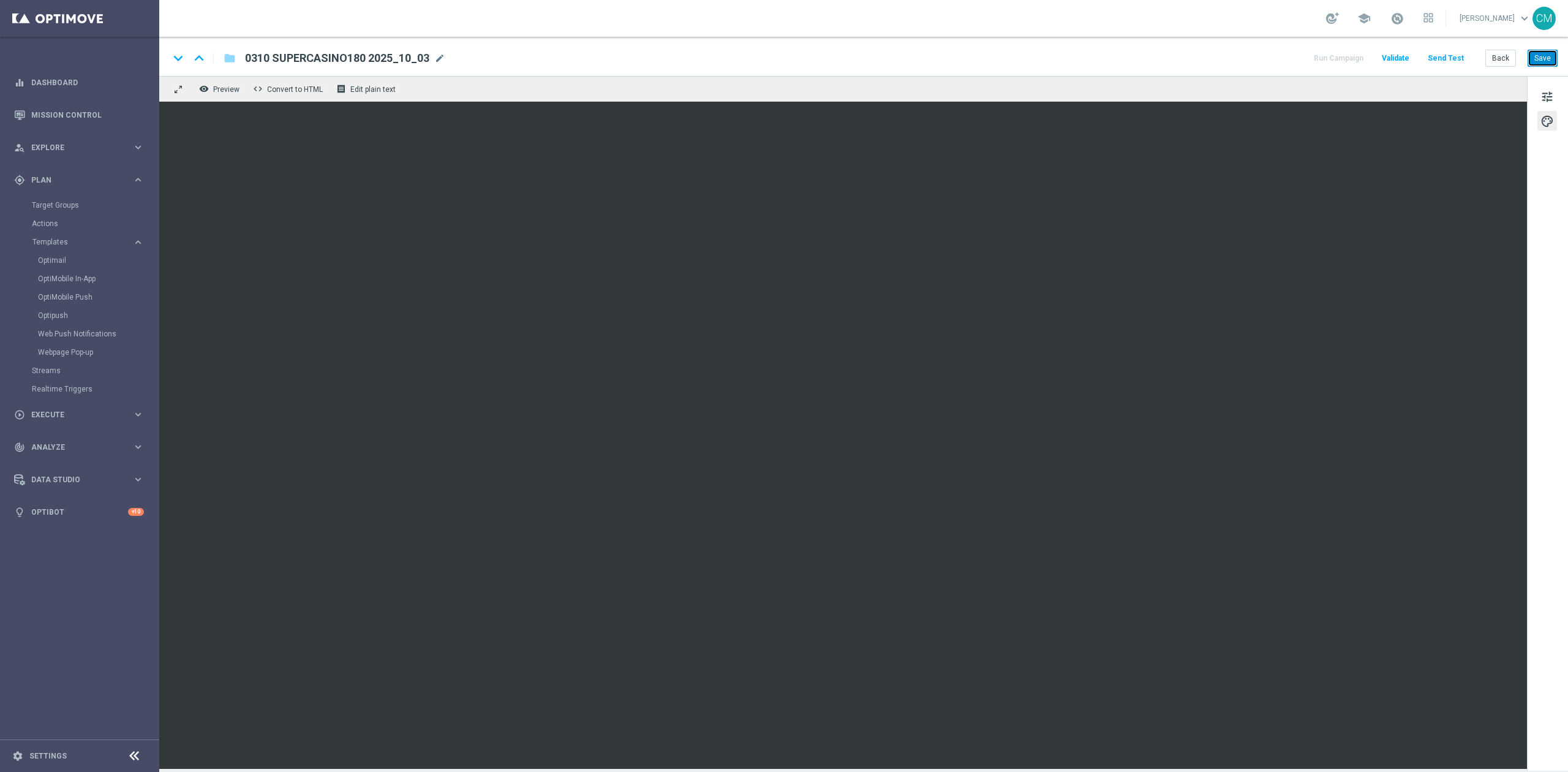
click at [1546, 50] on button "Save" at bounding box center [1543, 58] width 30 height 17
click at [1507, 48] on div "keyboard_arrow_down keyboard_arrow_up folder 0310 SUPERCASINO180 2025_10_03 031…" at bounding box center [864, 56] width 1408 height 39
click at [1503, 57] on button "Back" at bounding box center [1500, 58] width 31 height 17
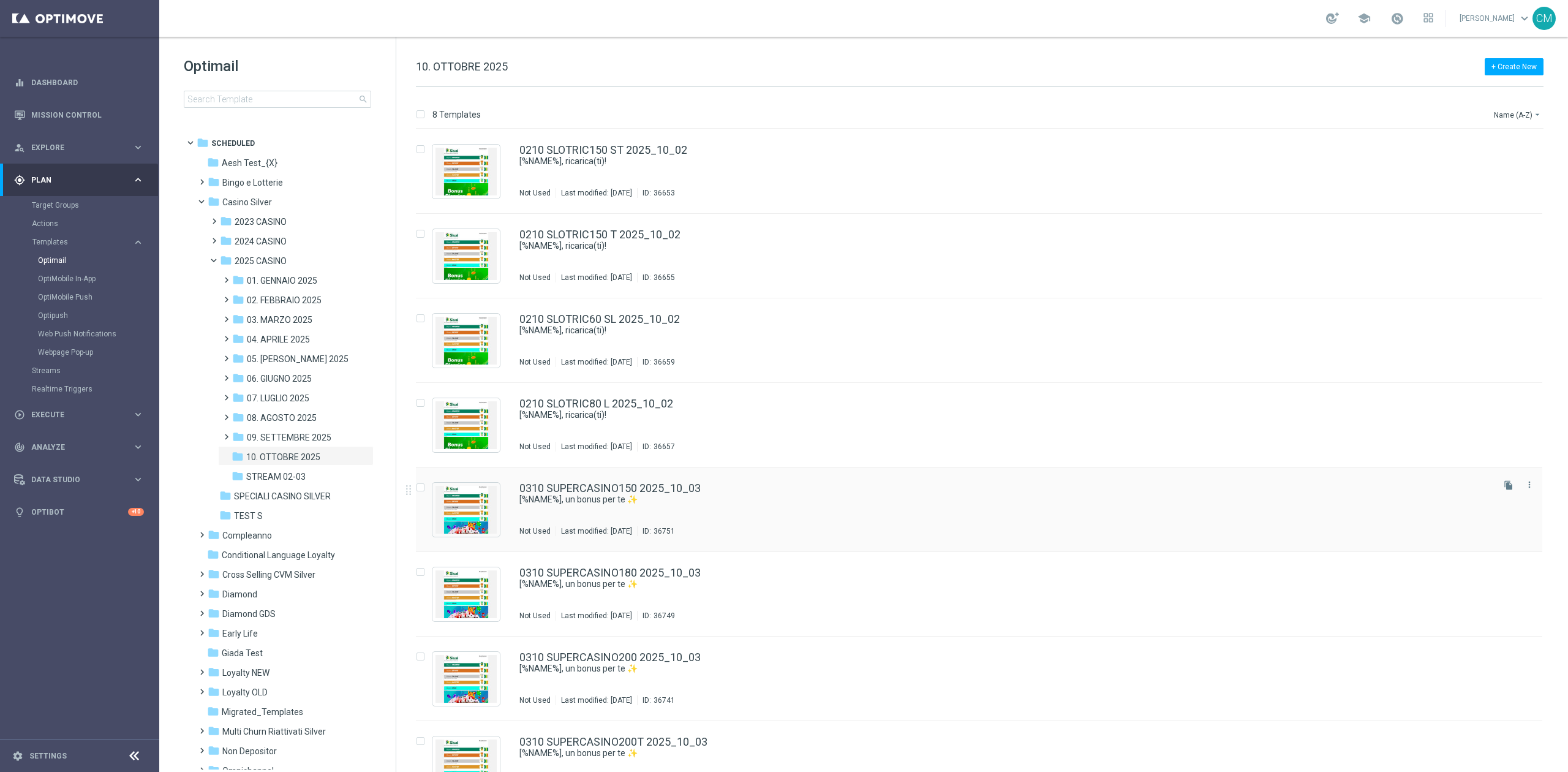
scroll to position [33, 0]
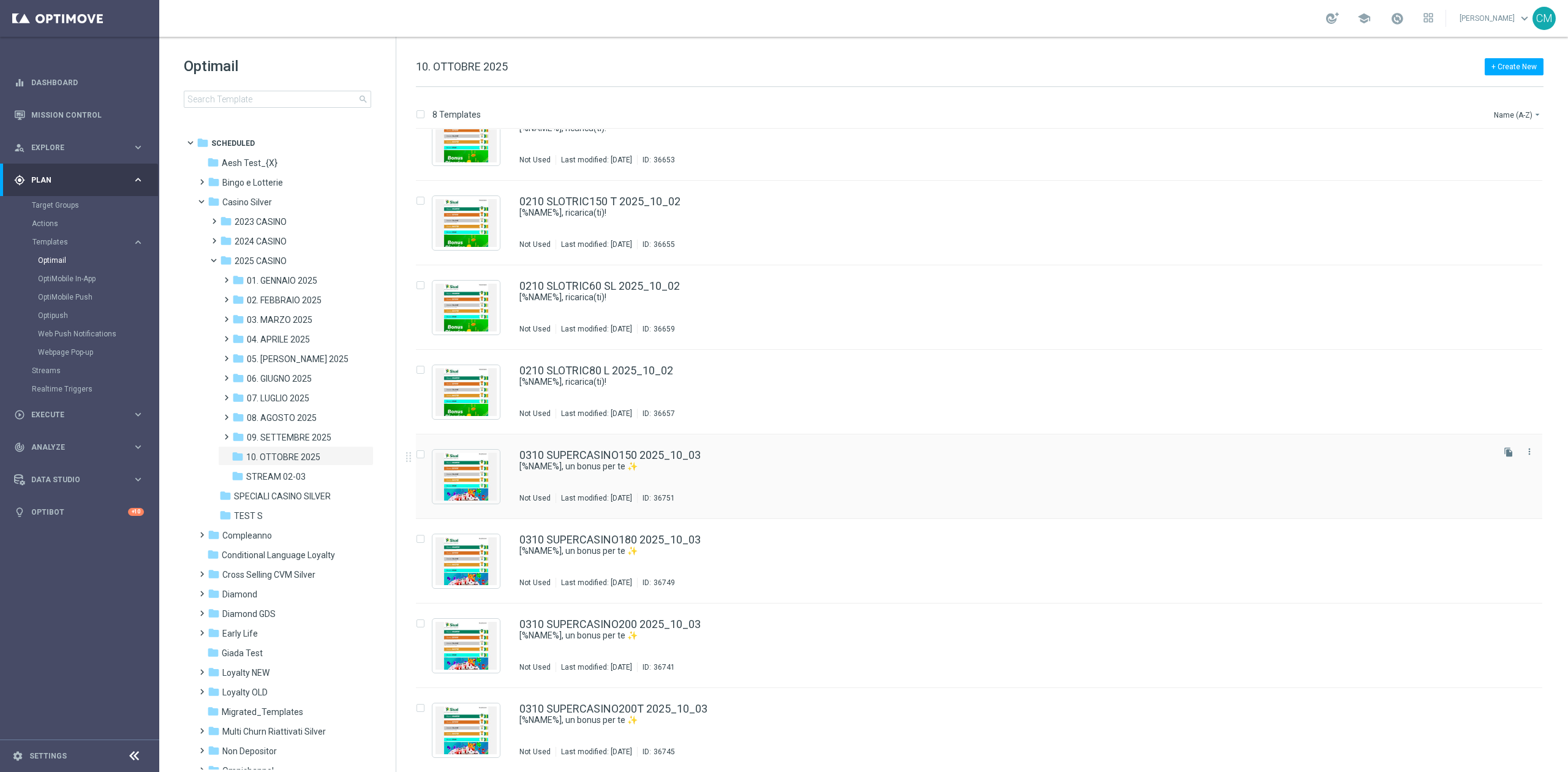
click at [743, 493] on div "Not Used Last modified: [DATE] ID: 36751" at bounding box center [1005, 498] width 972 height 9
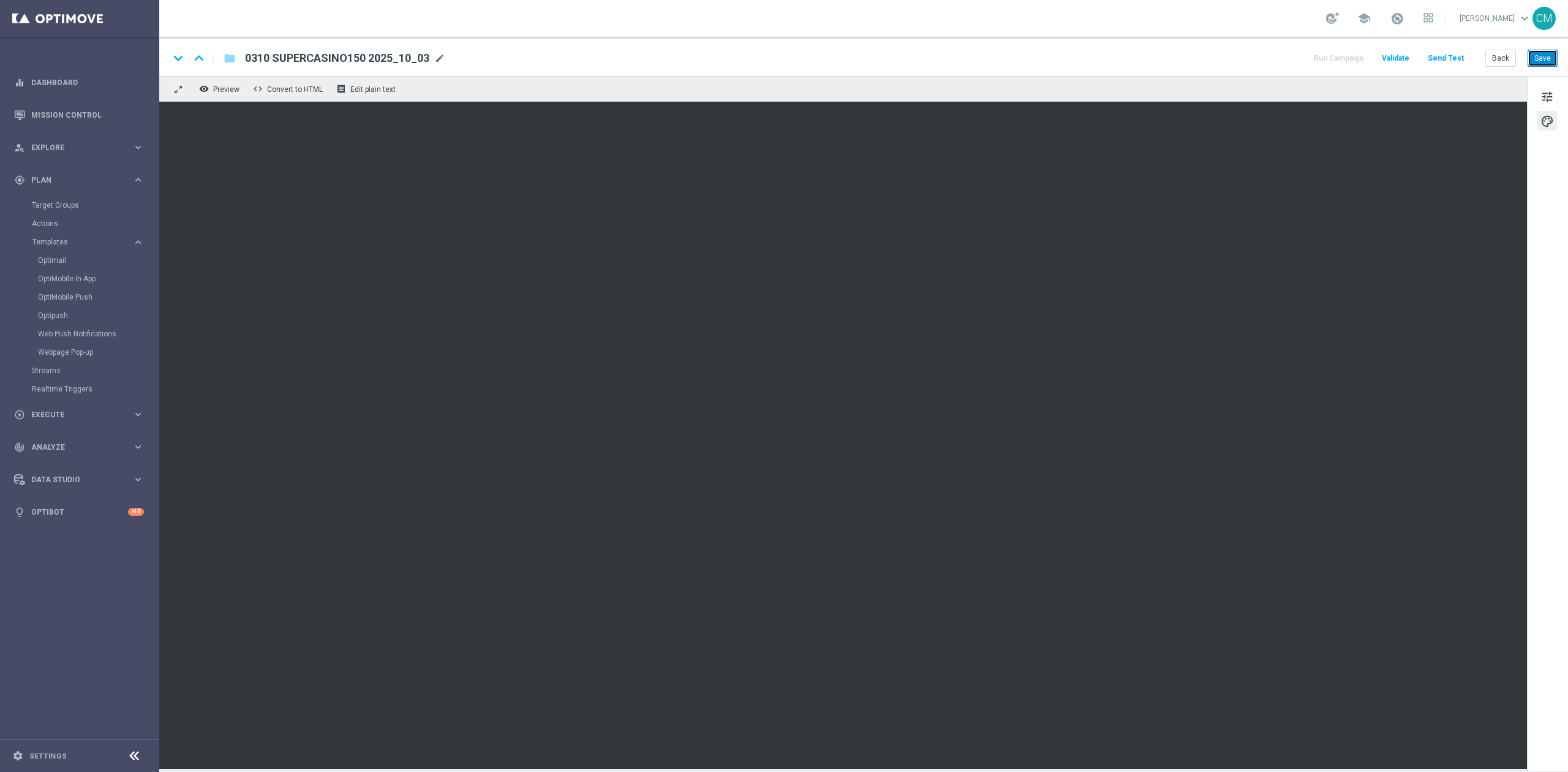
click at [1539, 61] on button "Save" at bounding box center [1543, 58] width 30 height 17
click at [1557, 94] on button "tune" at bounding box center [1546, 96] width 20 height 20
click at [1509, 52] on button "Back" at bounding box center [1500, 58] width 31 height 17
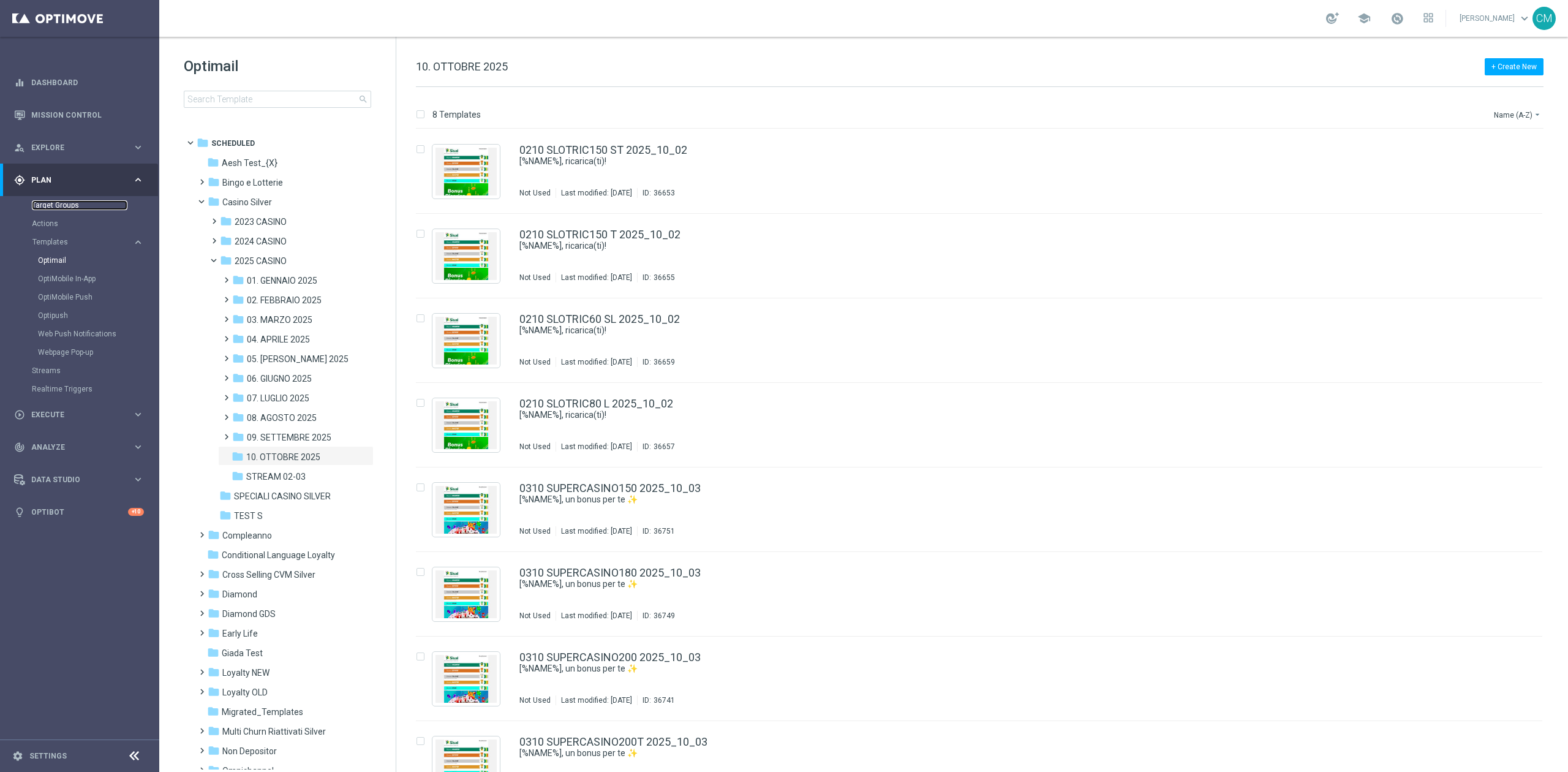
click at [52, 206] on link "Target Groups" at bounding box center [80, 205] width 96 height 9
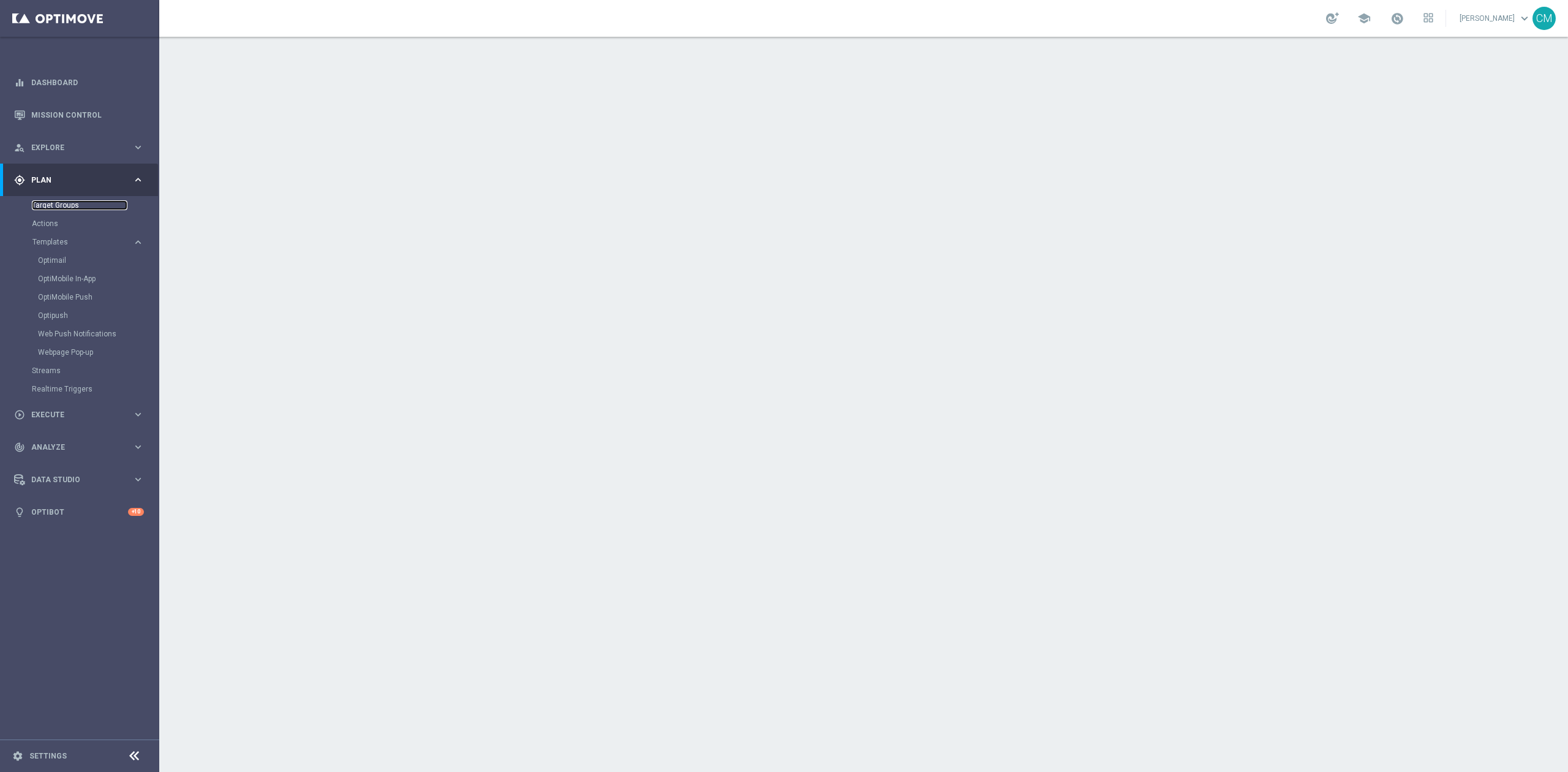
click at [54, 202] on link "Target Groups" at bounding box center [80, 205] width 96 height 9
click at [50, 202] on link "Target Groups" at bounding box center [80, 205] width 96 height 9
click at [47, 208] on link "Target Groups" at bounding box center [80, 205] width 96 height 9
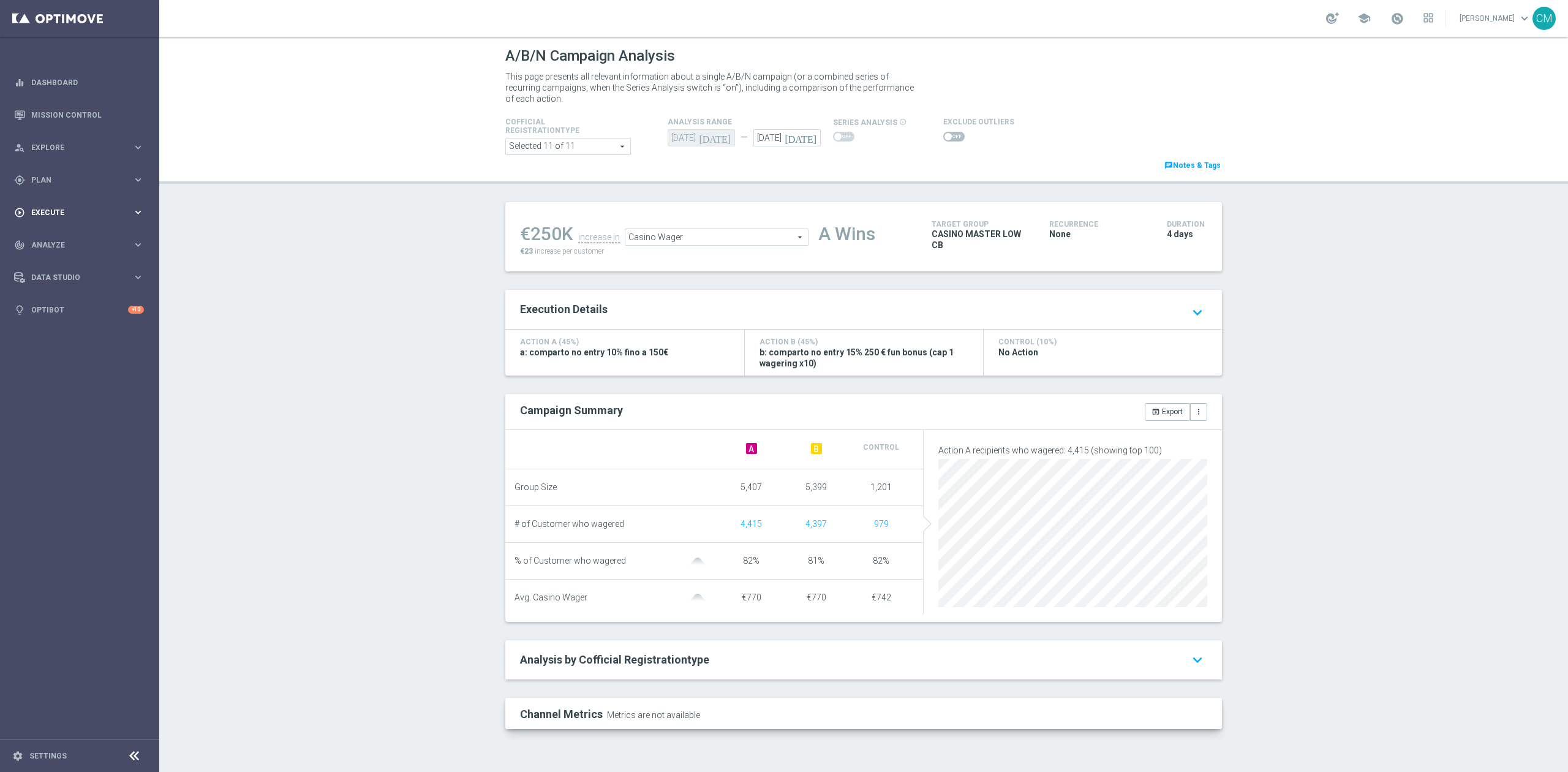
click at [82, 208] on span "Execute" at bounding box center [82, 212] width 101 height 8
click at [74, 184] on div "gps_fixed Plan" at bounding box center [73, 180] width 118 height 11
click at [75, 241] on span "Templates" at bounding box center [76, 242] width 87 height 8
click at [59, 257] on link "Optimail" at bounding box center [82, 260] width 89 height 9
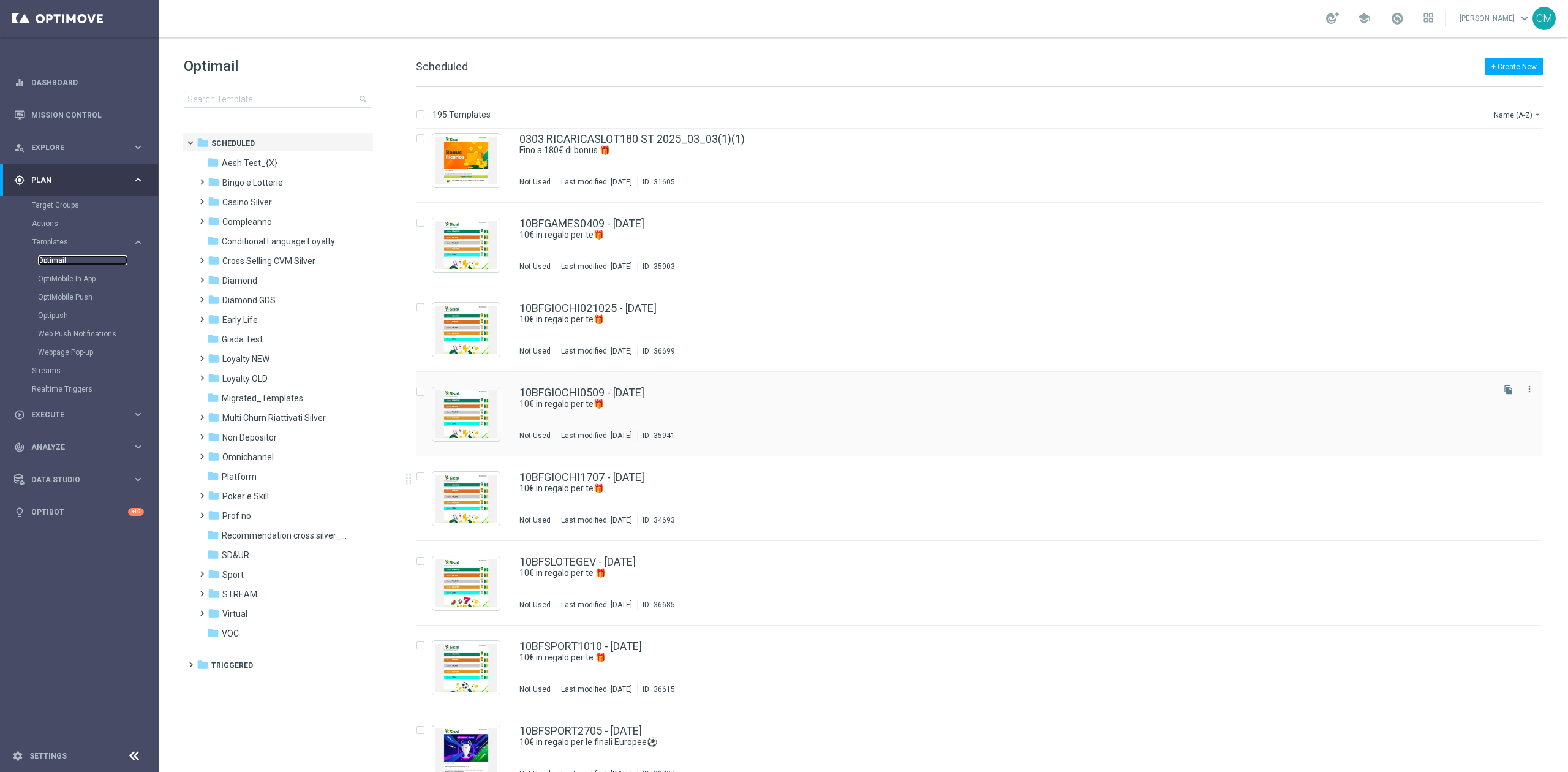
scroll to position [99, 0]
click at [265, 199] on span "Casino Silver" at bounding box center [247, 202] width 50 height 11
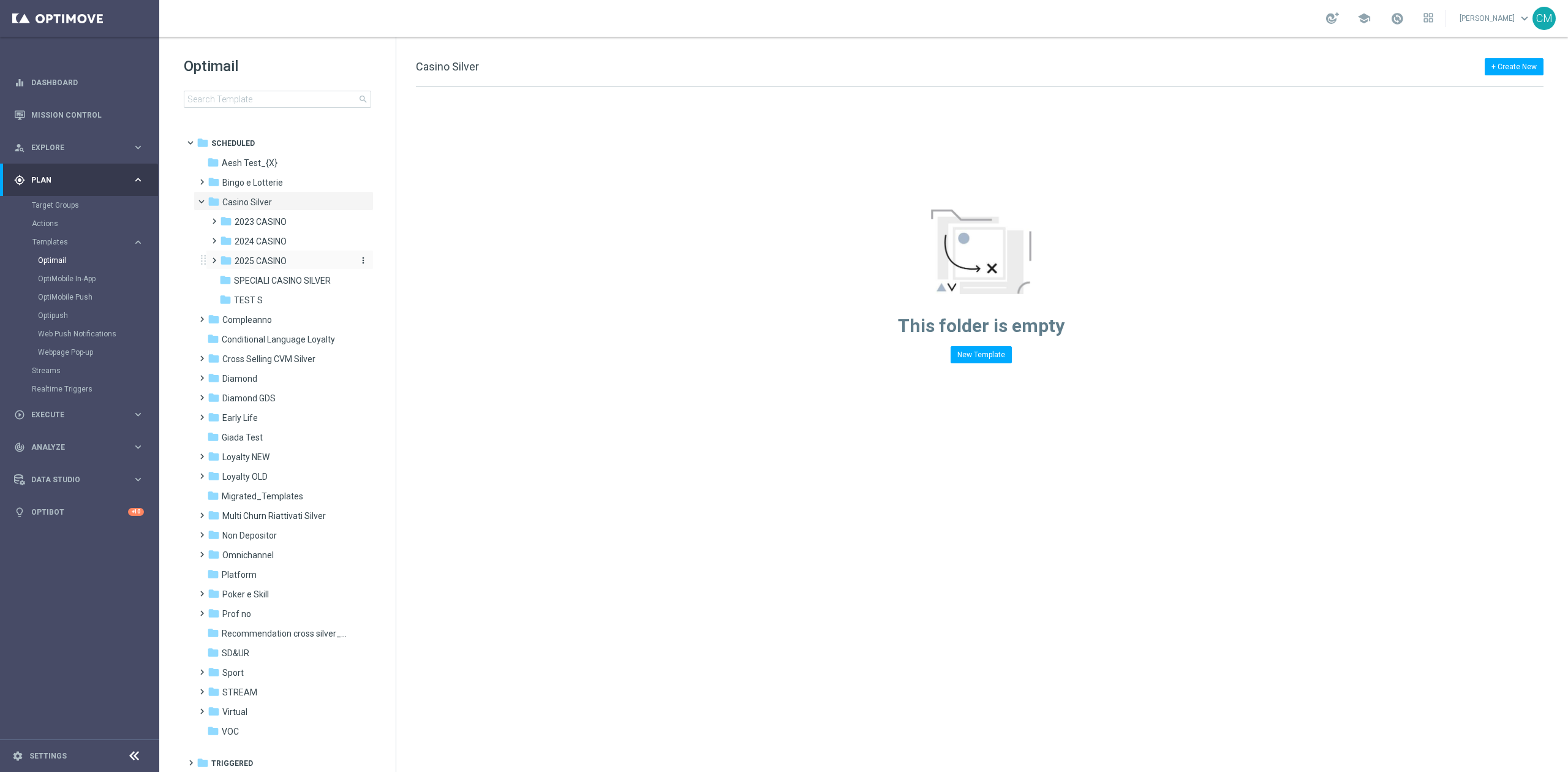
click at [287, 263] on div "folder 2025 CASINO" at bounding box center [284, 261] width 131 height 14
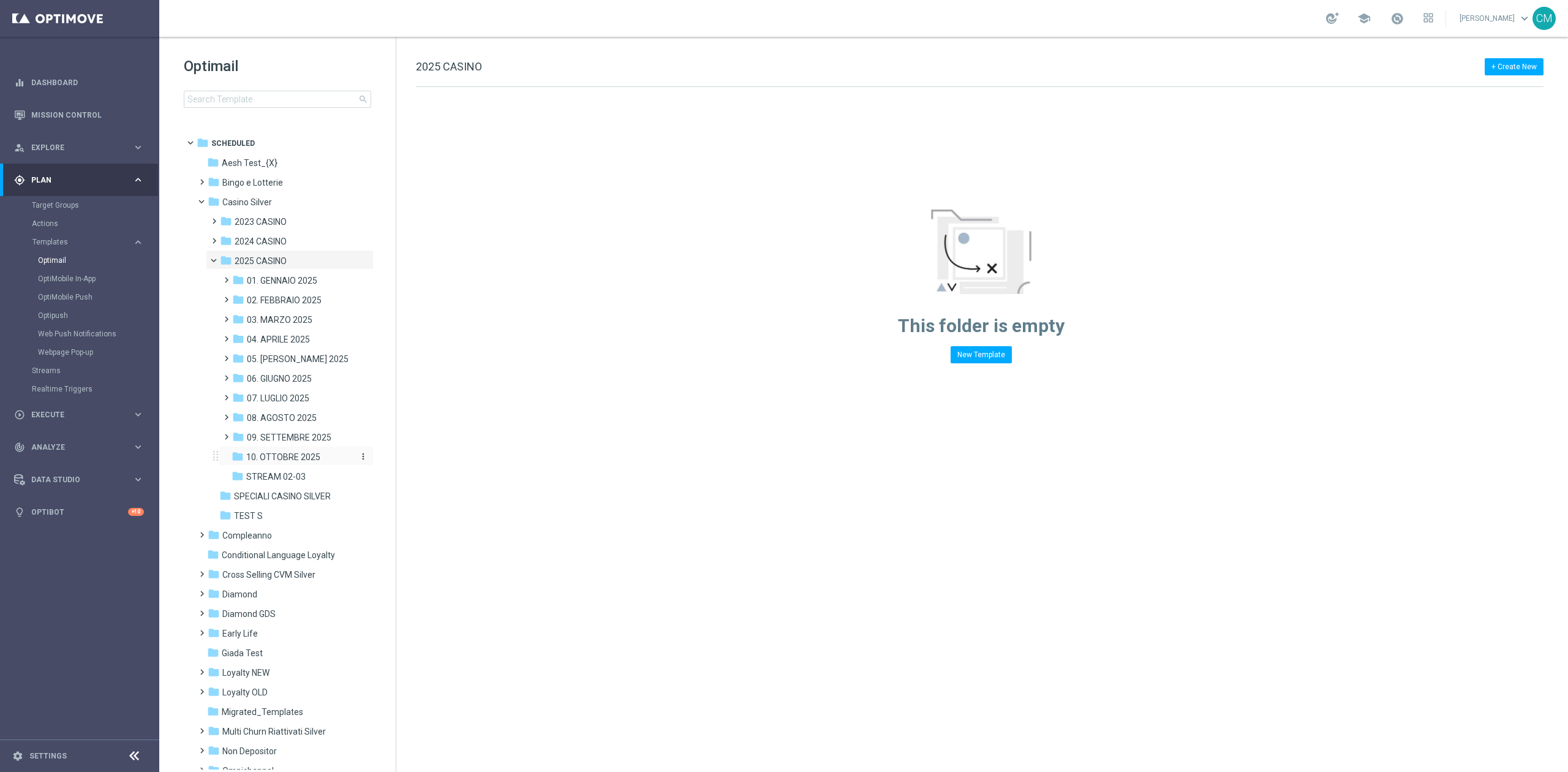
click at [291, 451] on div "folder 10. OTTOBRE 2025" at bounding box center [292, 456] width 121 height 14
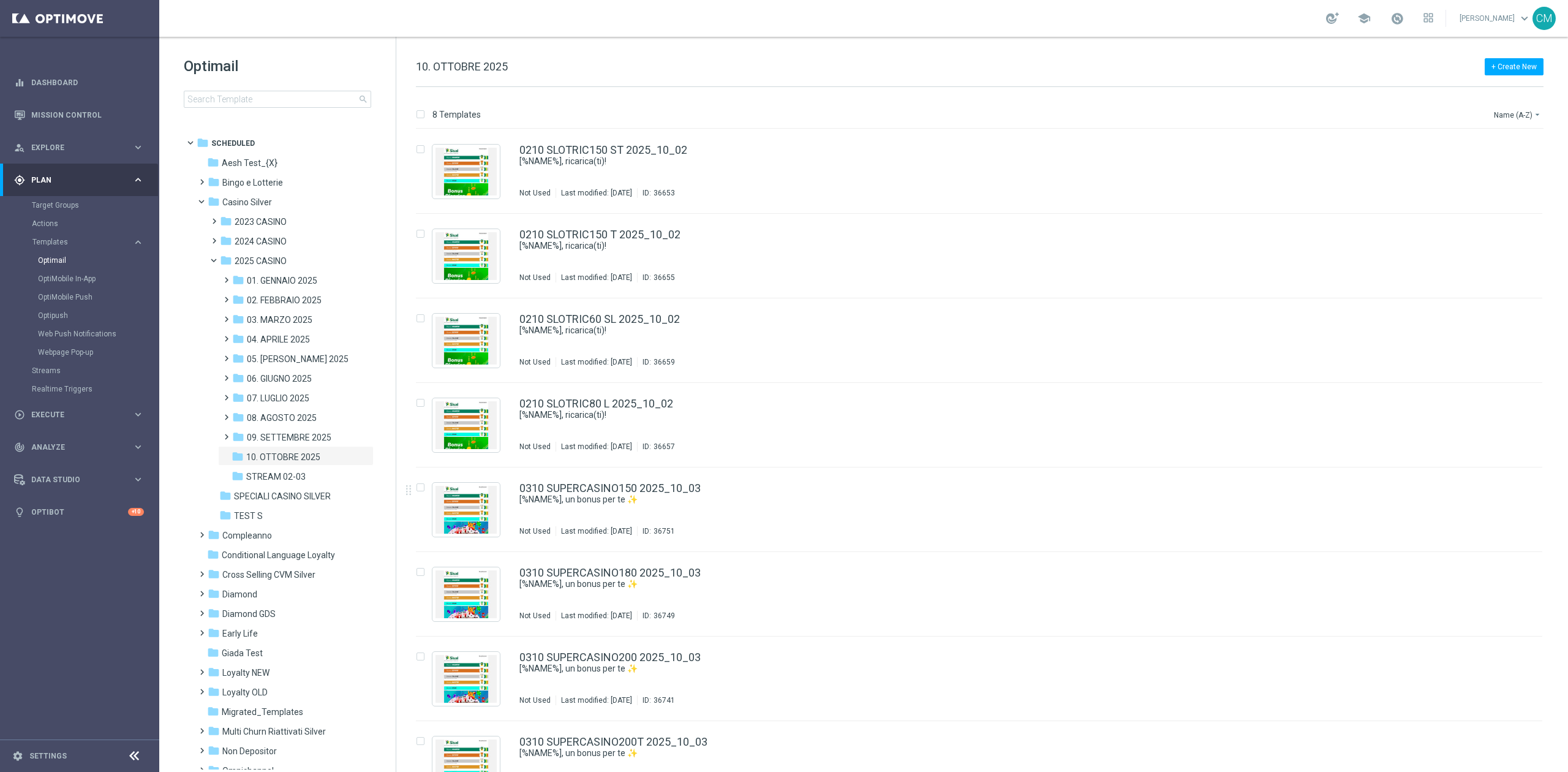
scroll to position [33, 0]
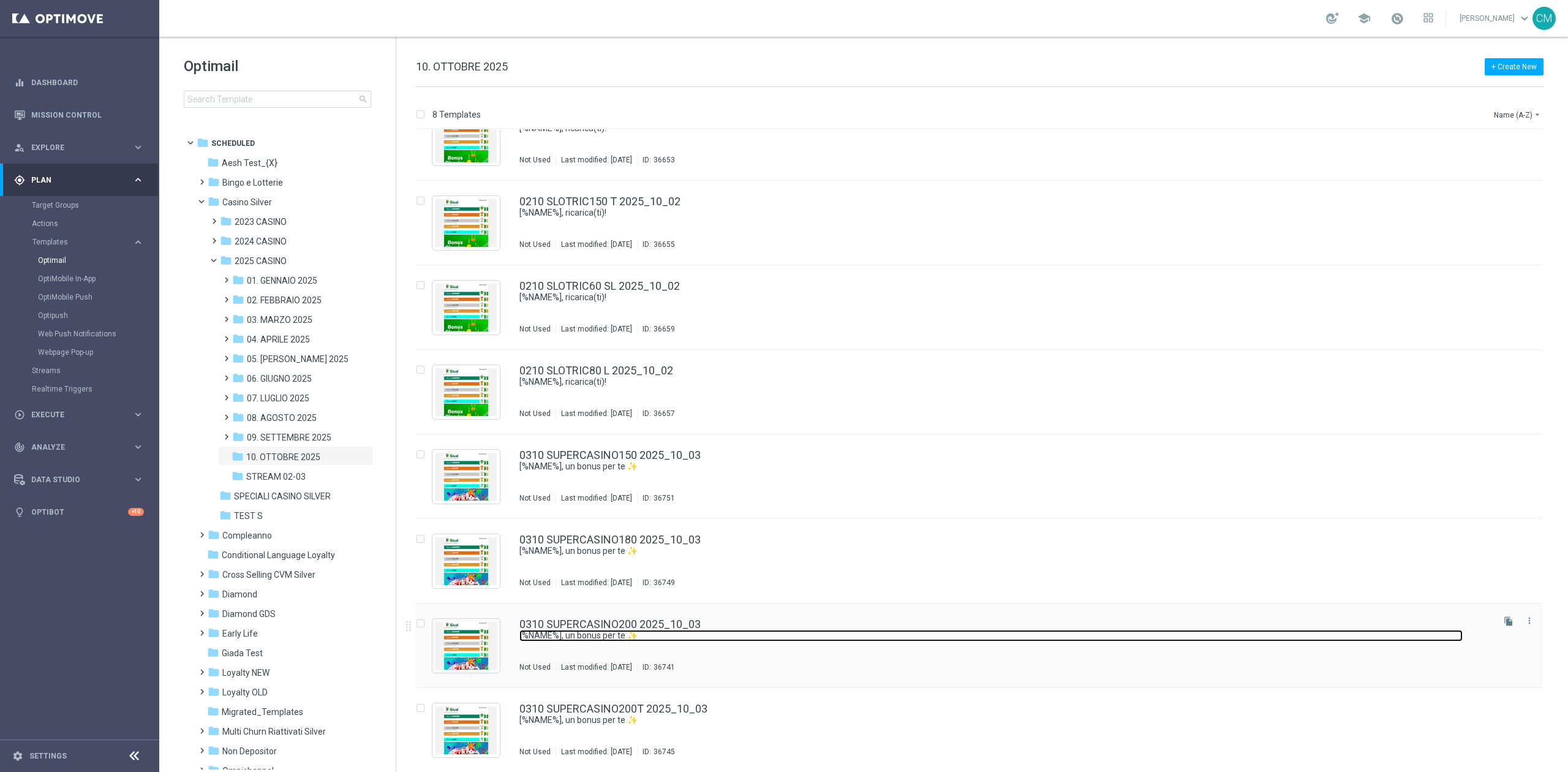
click at [650, 641] on link "[%NAME%], un bonus per te ✨" at bounding box center [991, 636] width 944 height 11
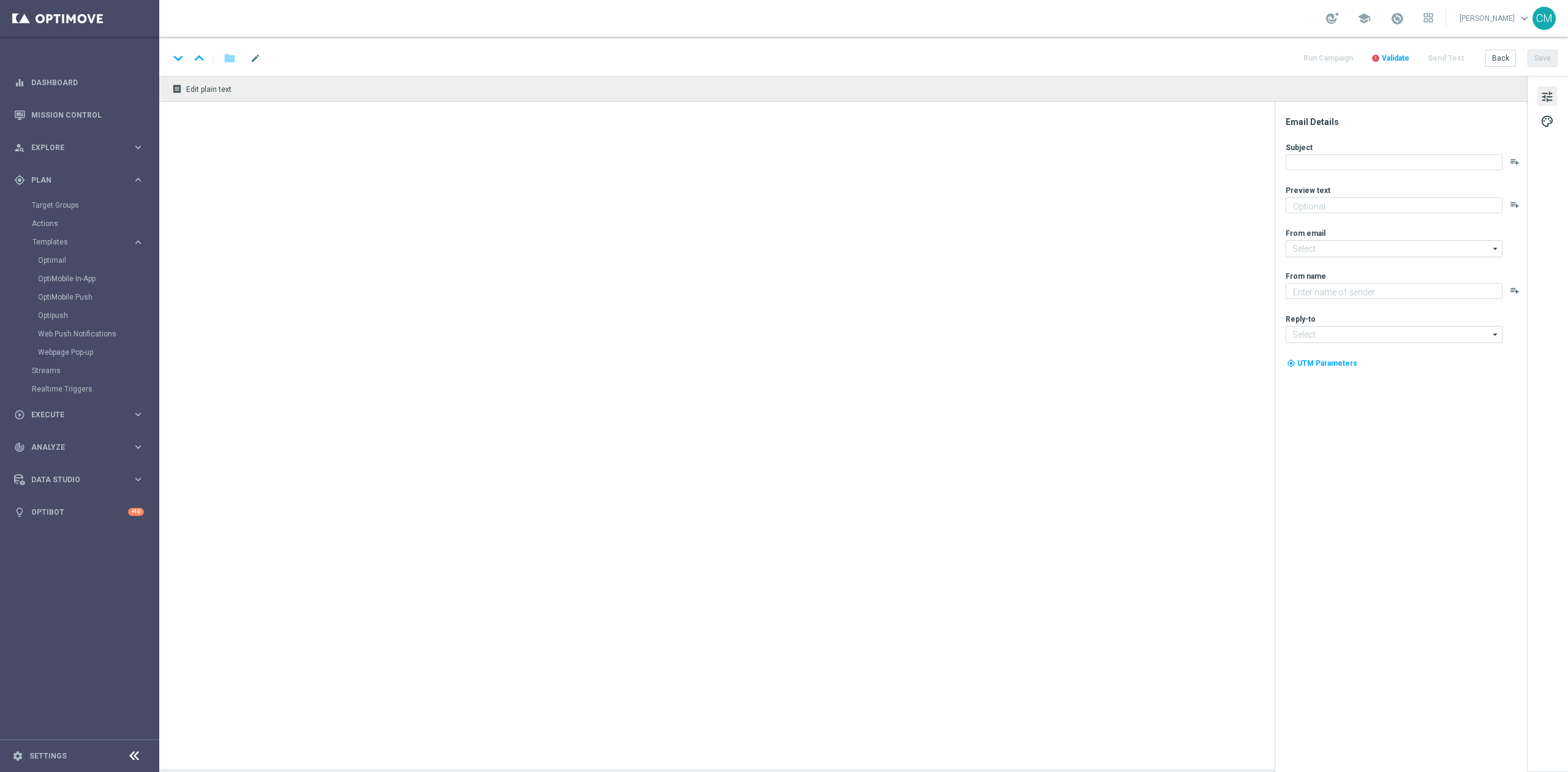
type textarea "Fino a 200€ di bonus"
type textarea "Sisal"
type input "[EMAIL_ADDRESS][DOMAIN_NAME]"
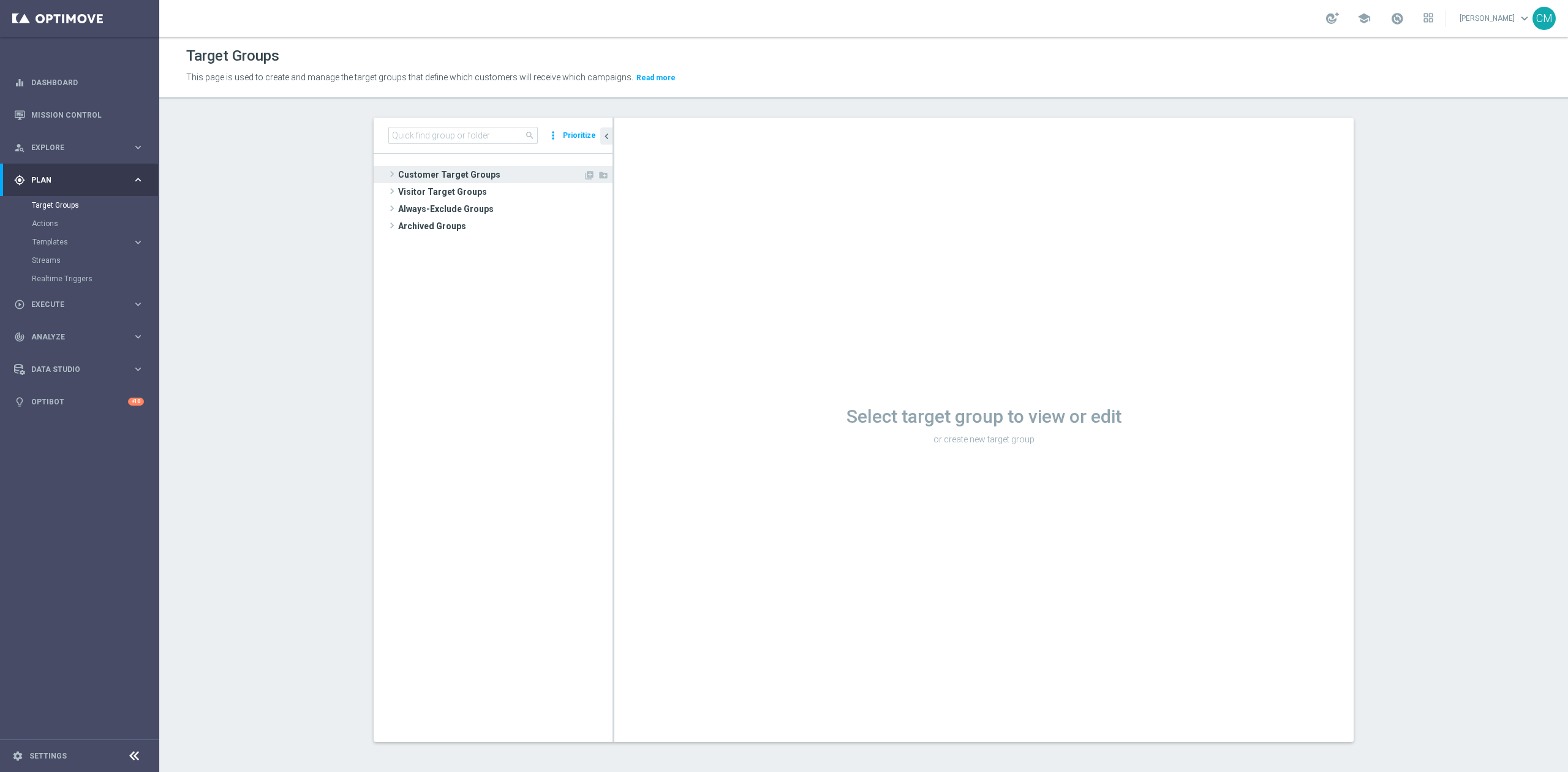
click at [461, 172] on span "Customer Target Groups" at bounding box center [490, 175] width 185 height 17
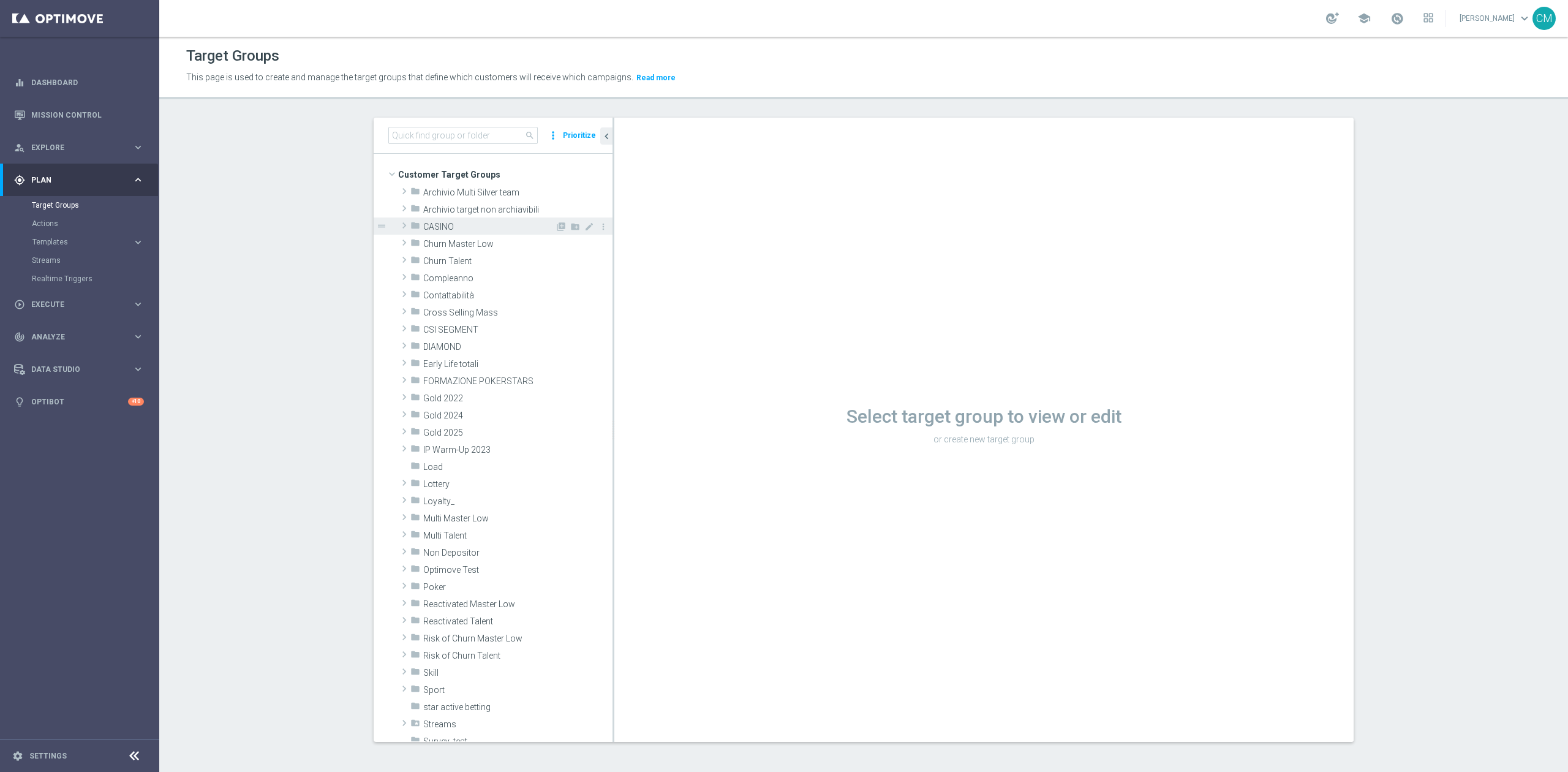
click at [461, 219] on div "folder CASINO" at bounding box center [483, 226] width 145 height 17
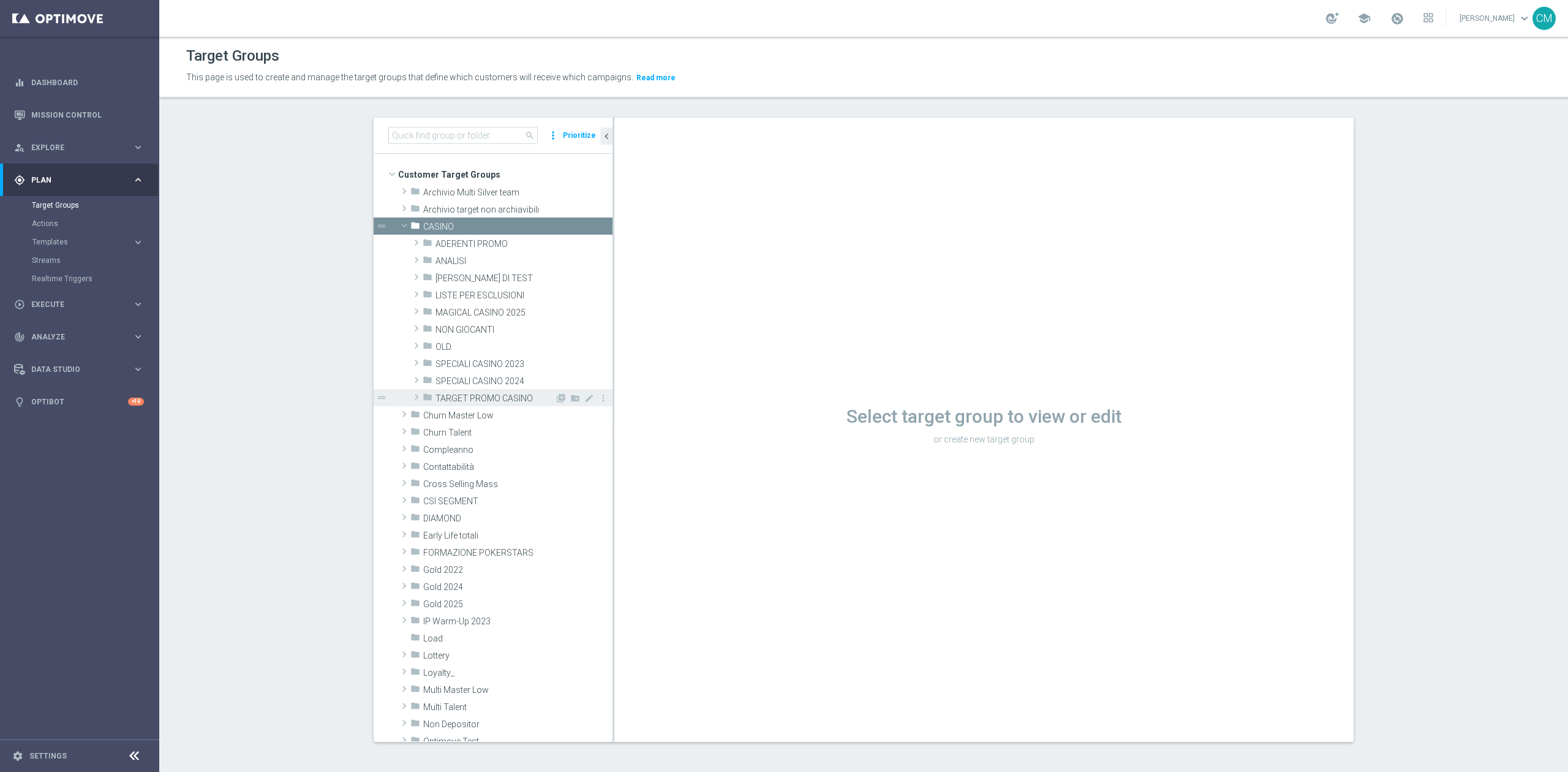
click at [466, 392] on div "folder TARGET PROMO CASINO" at bounding box center [488, 397] width 132 height 17
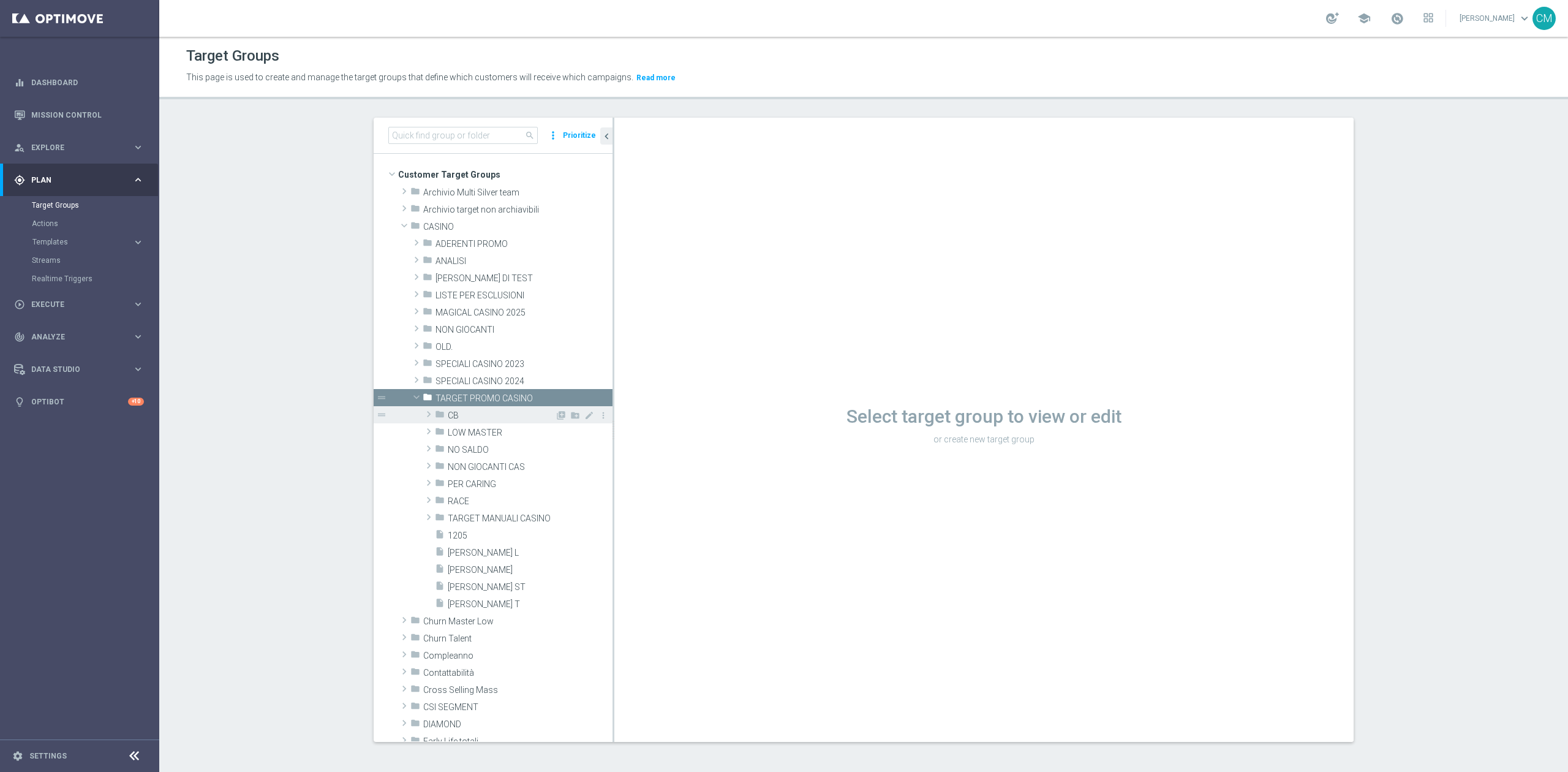
click at [453, 417] on span "CB" at bounding box center [501, 415] width 107 height 10
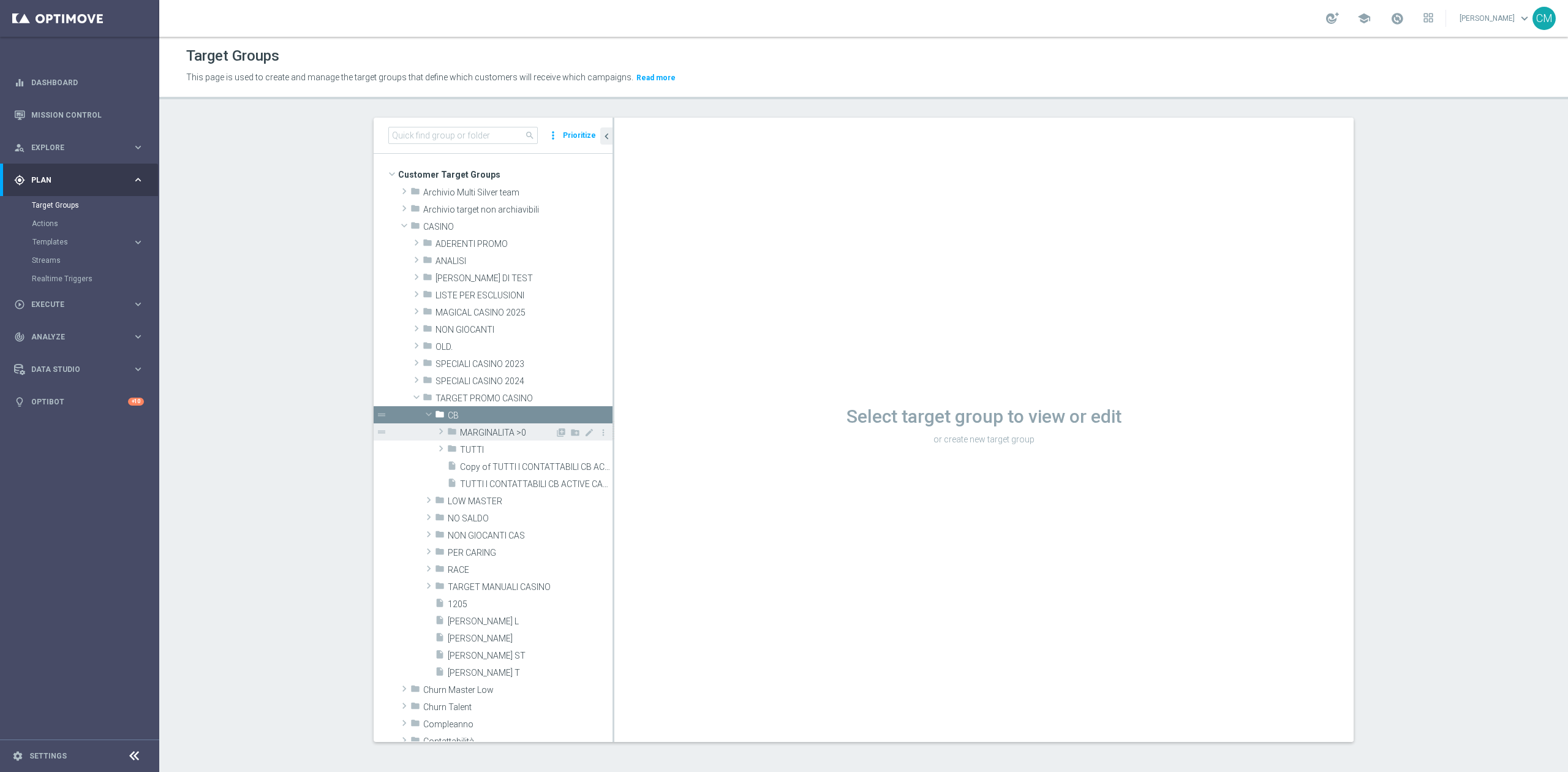
click at [461, 429] on span "MARGINALITA >0" at bounding box center [507, 432] width 95 height 10
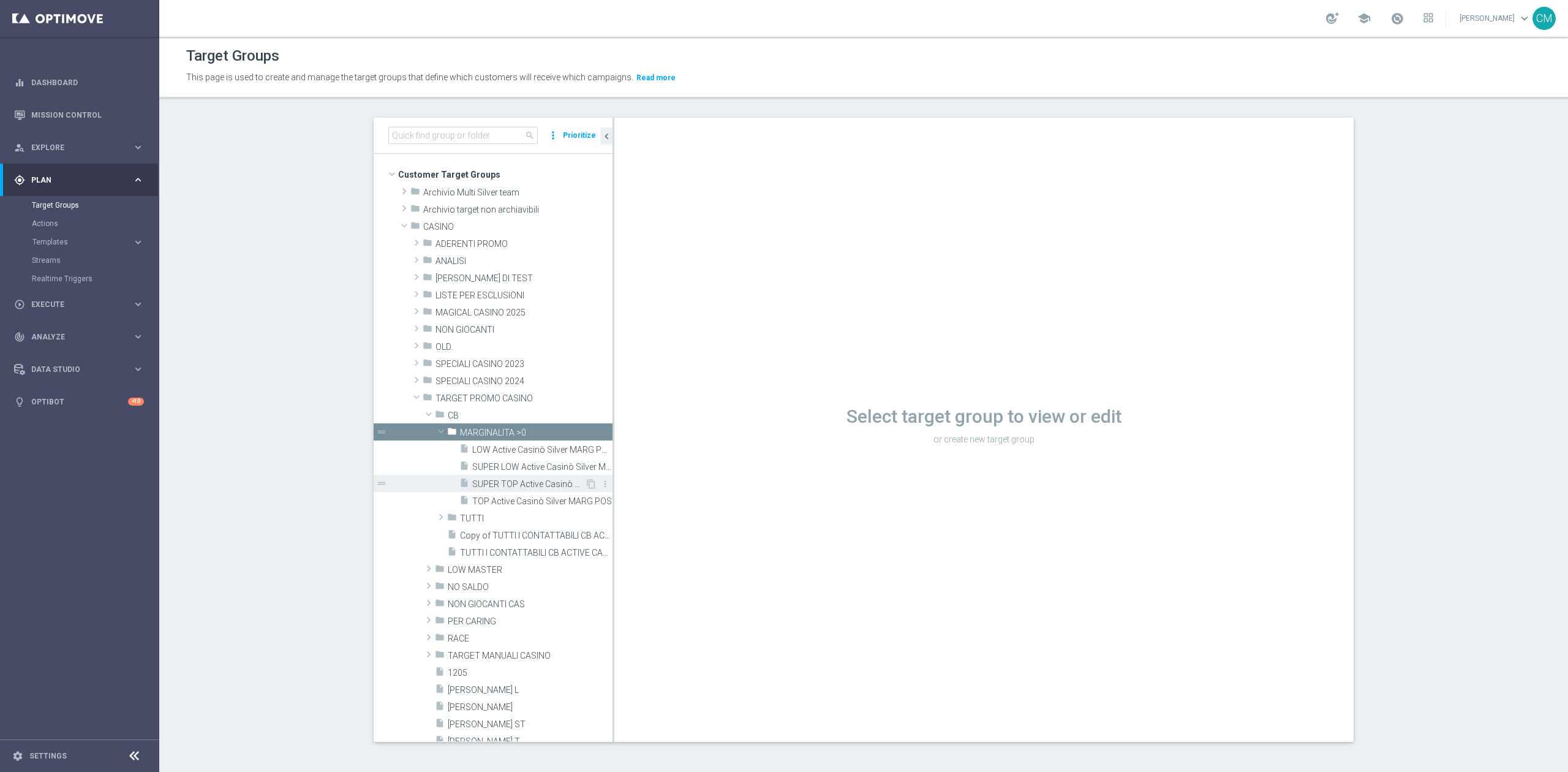
click at [485, 478] on div "insert_drive_file SUPER TOP Active Casinò Silver MARG POS" at bounding box center [522, 484] width 126 height 17
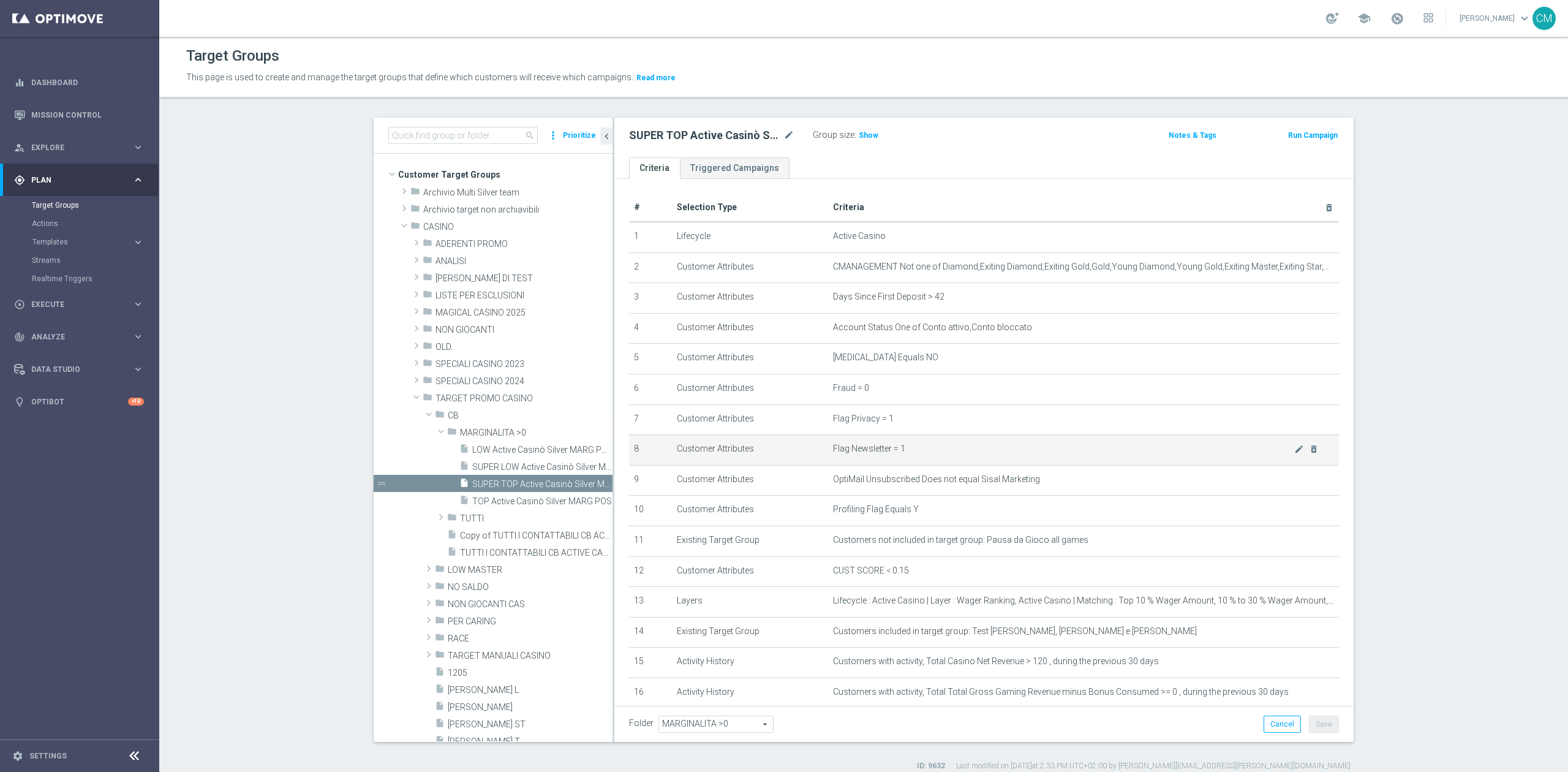
scroll to position [118, 0]
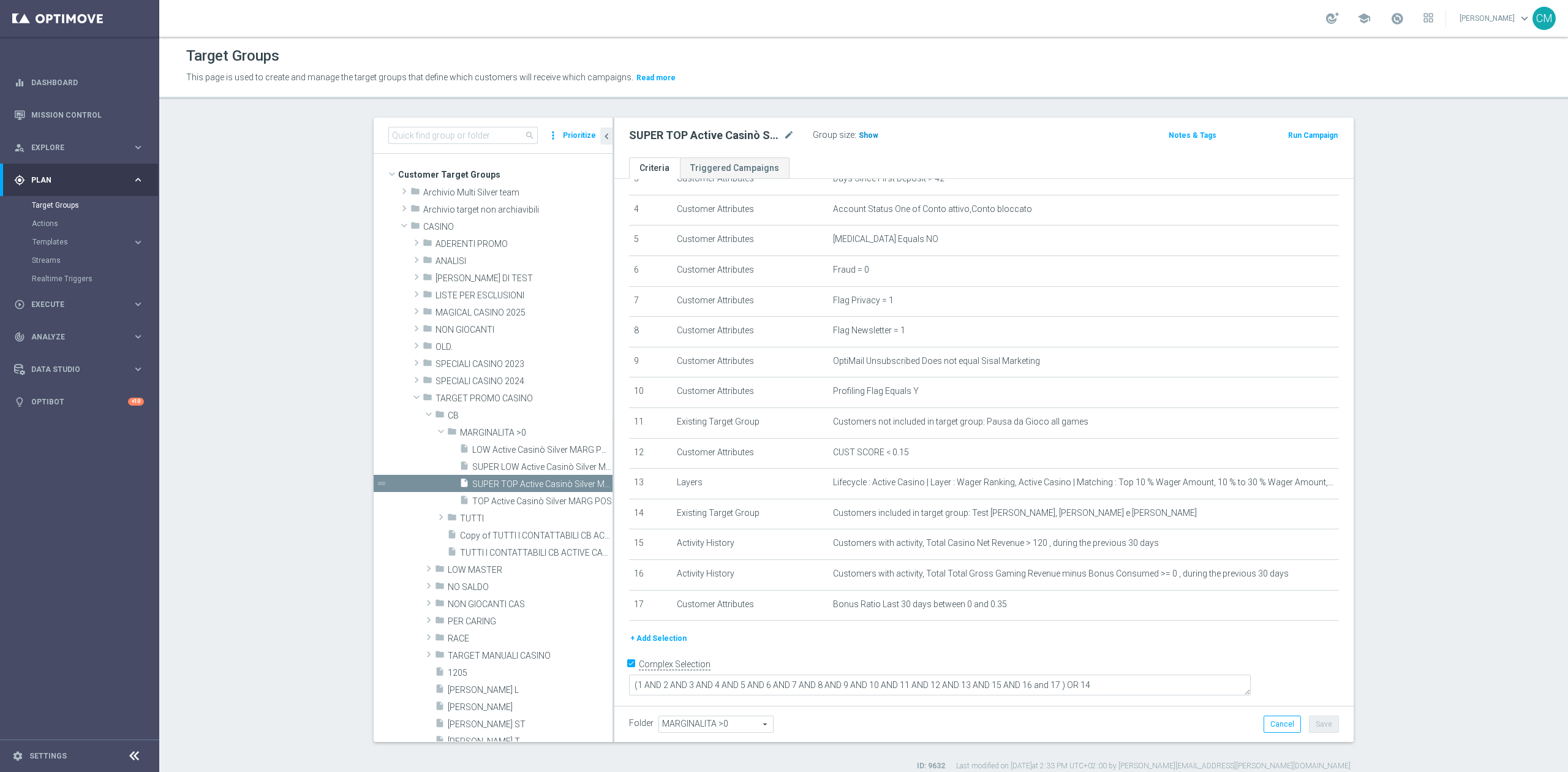
click at [866, 133] on span "Show" at bounding box center [869, 135] width 20 height 8
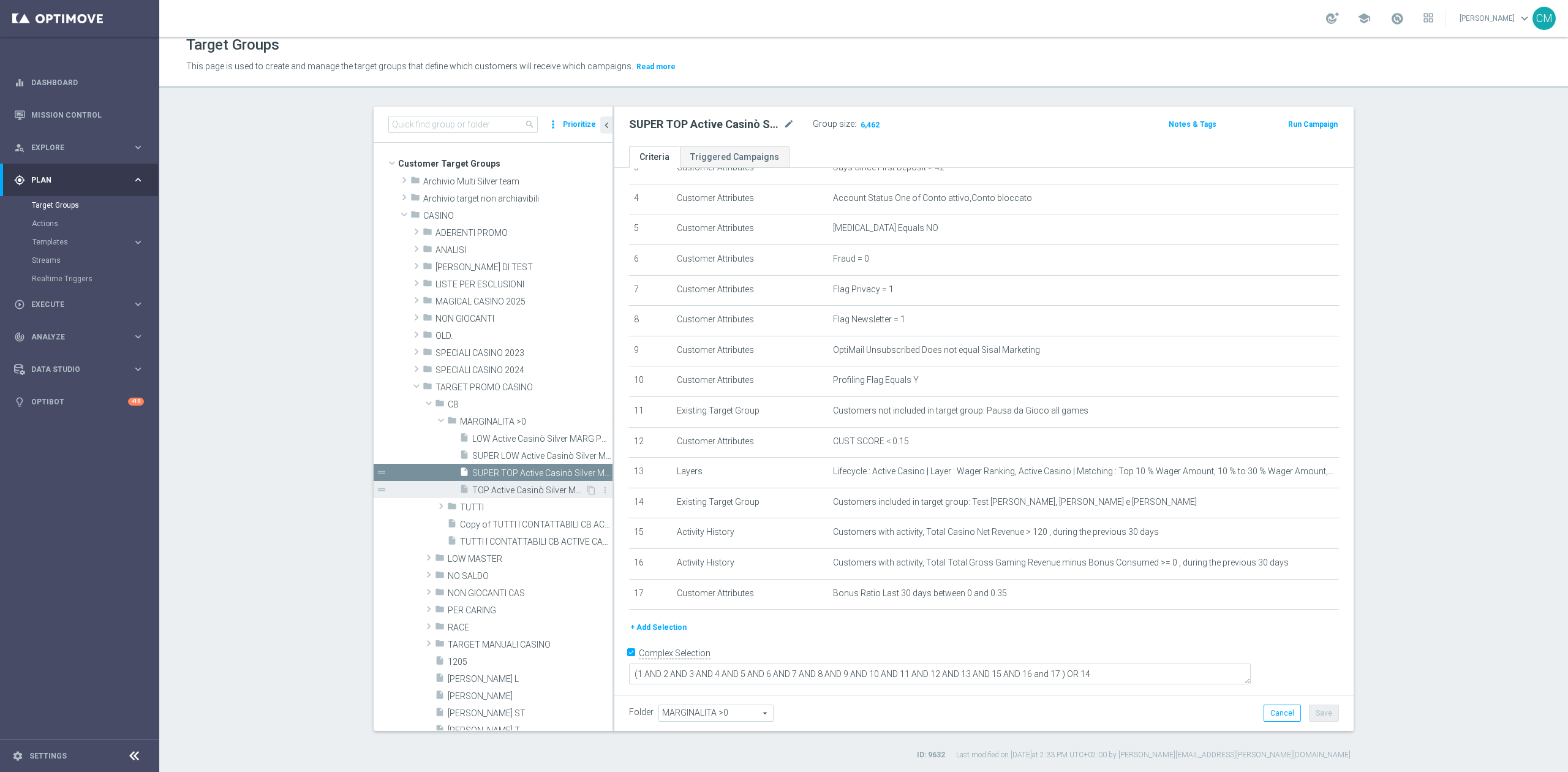
click at [504, 491] on span "TOP Active Casinò Silver MARG POS" at bounding box center [529, 490] width 113 height 10
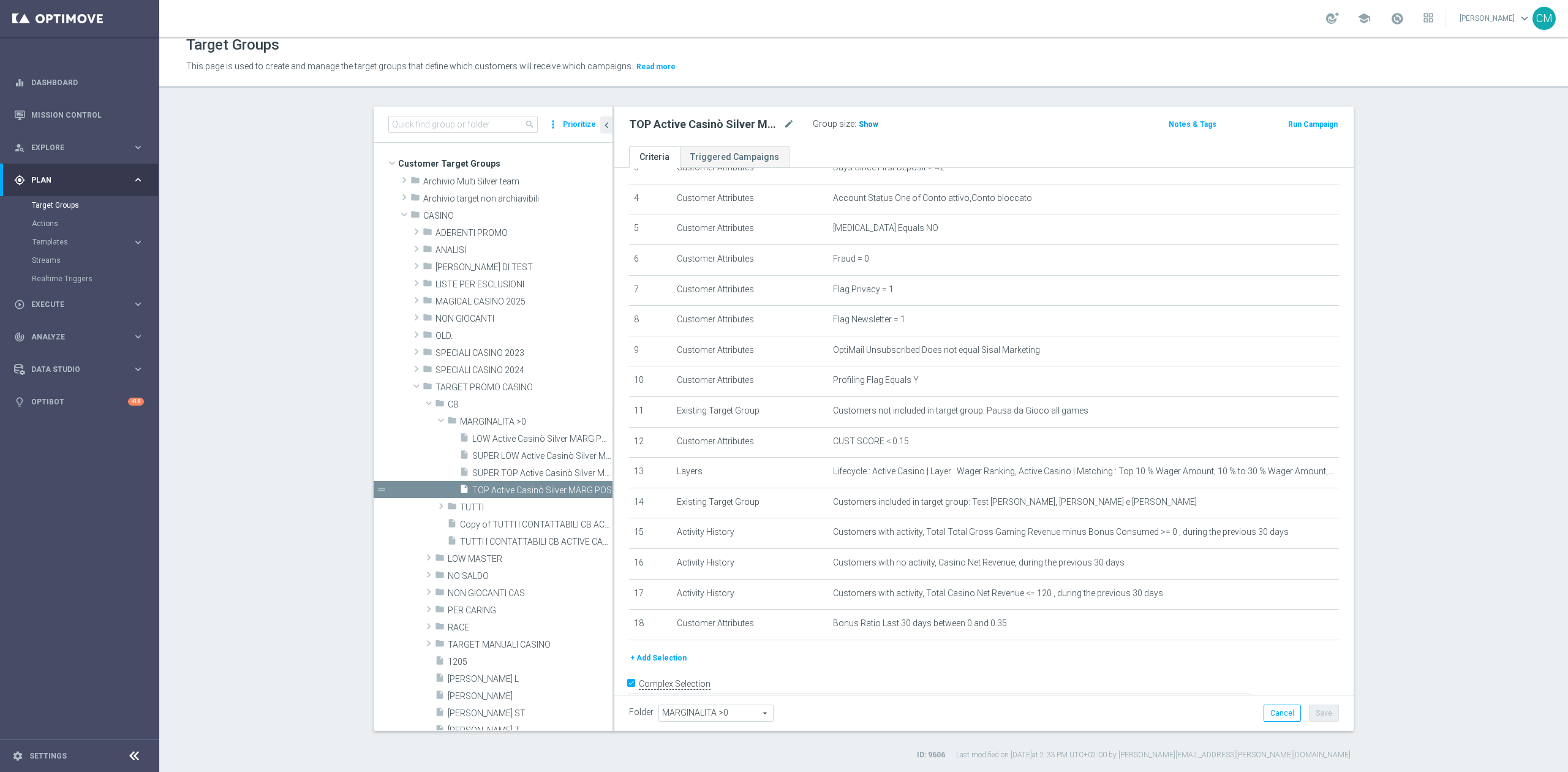
click at [870, 124] on h3 "Show" at bounding box center [868, 124] width 22 height 13
click at [490, 430] on div "insert_drive_file LOW Active Casinò Silver MARG POS" at bounding box center [522, 438] width 126 height 17
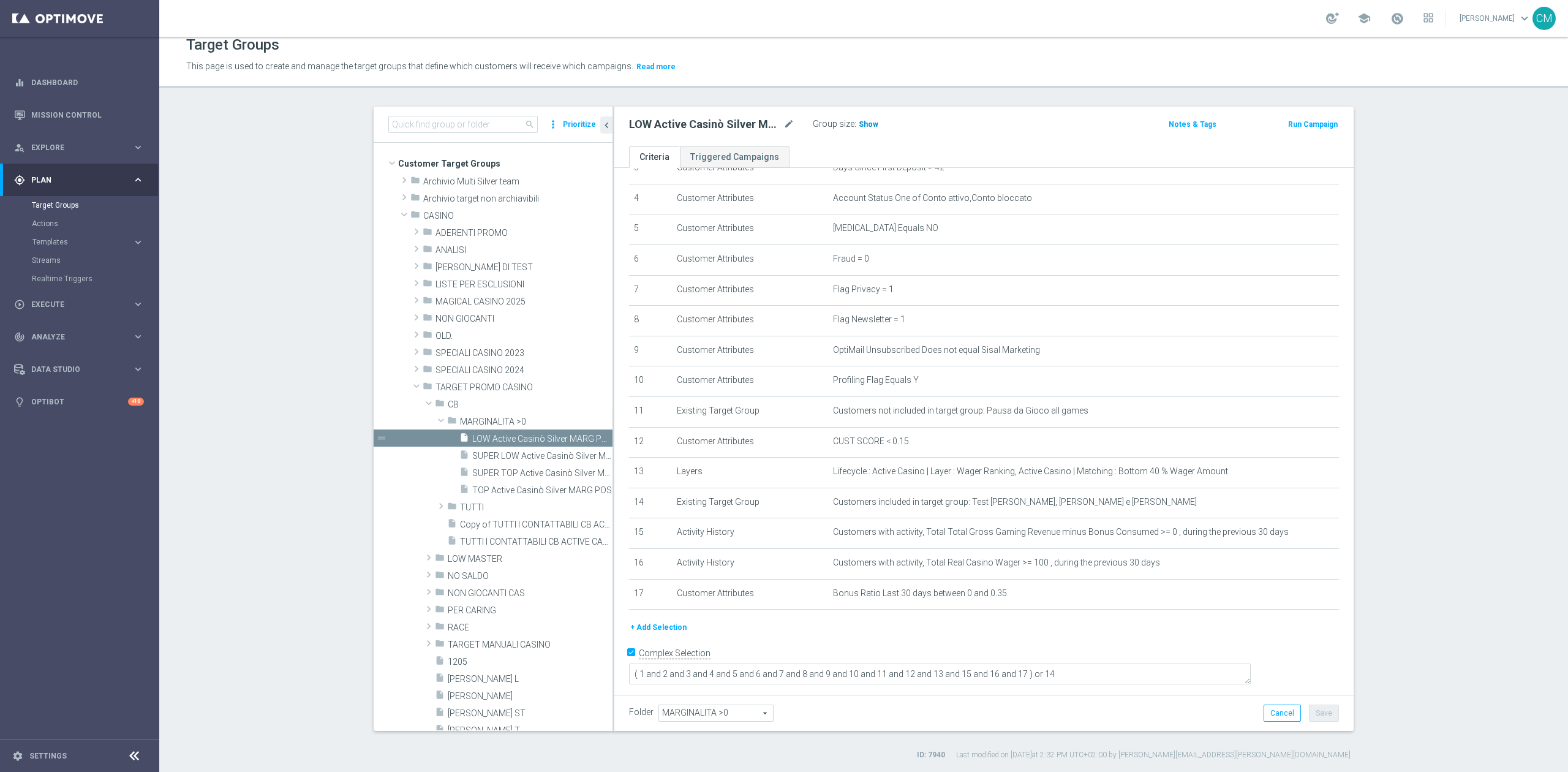
click at [866, 117] on h3 "Show" at bounding box center [868, 124] width 22 height 13
click at [484, 456] on span "SUPER LOW Active Casinò Silver MARG POS" at bounding box center [529, 455] width 113 height 10
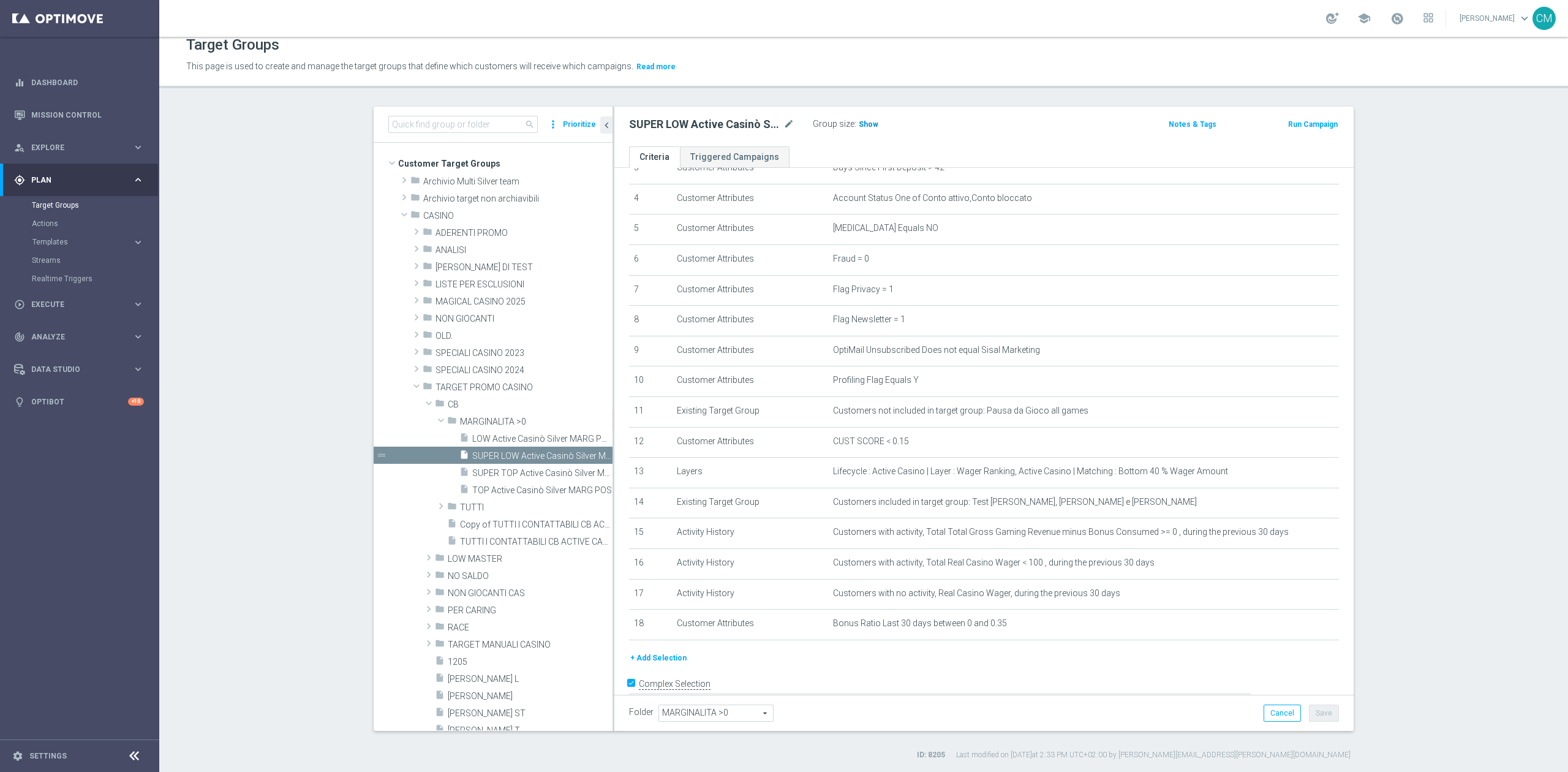
click at [866, 122] on span "Show" at bounding box center [869, 124] width 20 height 8
click at [502, 486] on span "TOP Active Casinò Silver MARG POS" at bounding box center [529, 490] width 113 height 10
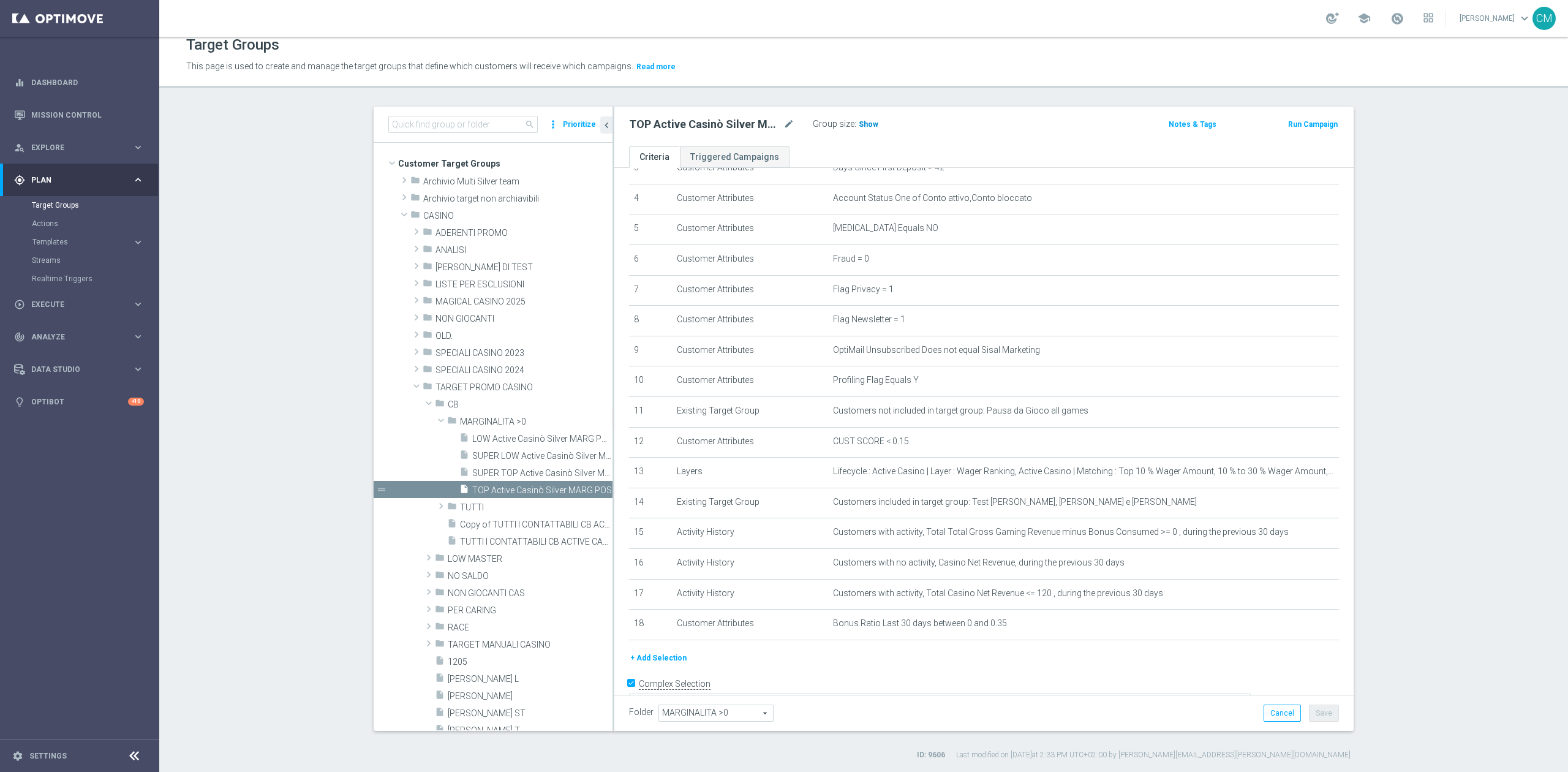
click at [859, 125] on span "Show" at bounding box center [869, 124] width 20 height 8
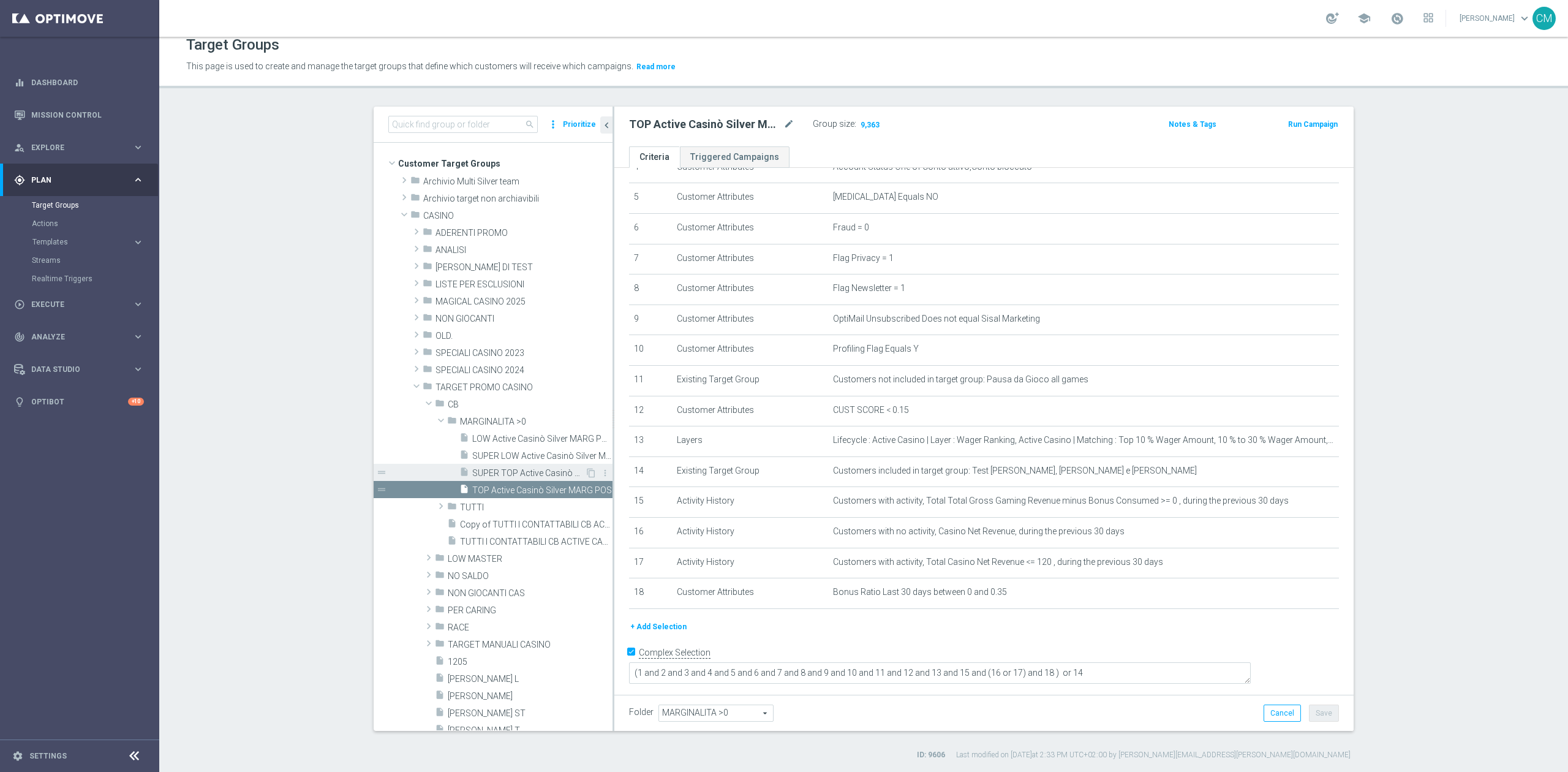
click at [496, 471] on span "SUPER TOP Active Casinò Silver MARG POS" at bounding box center [529, 472] width 113 height 10
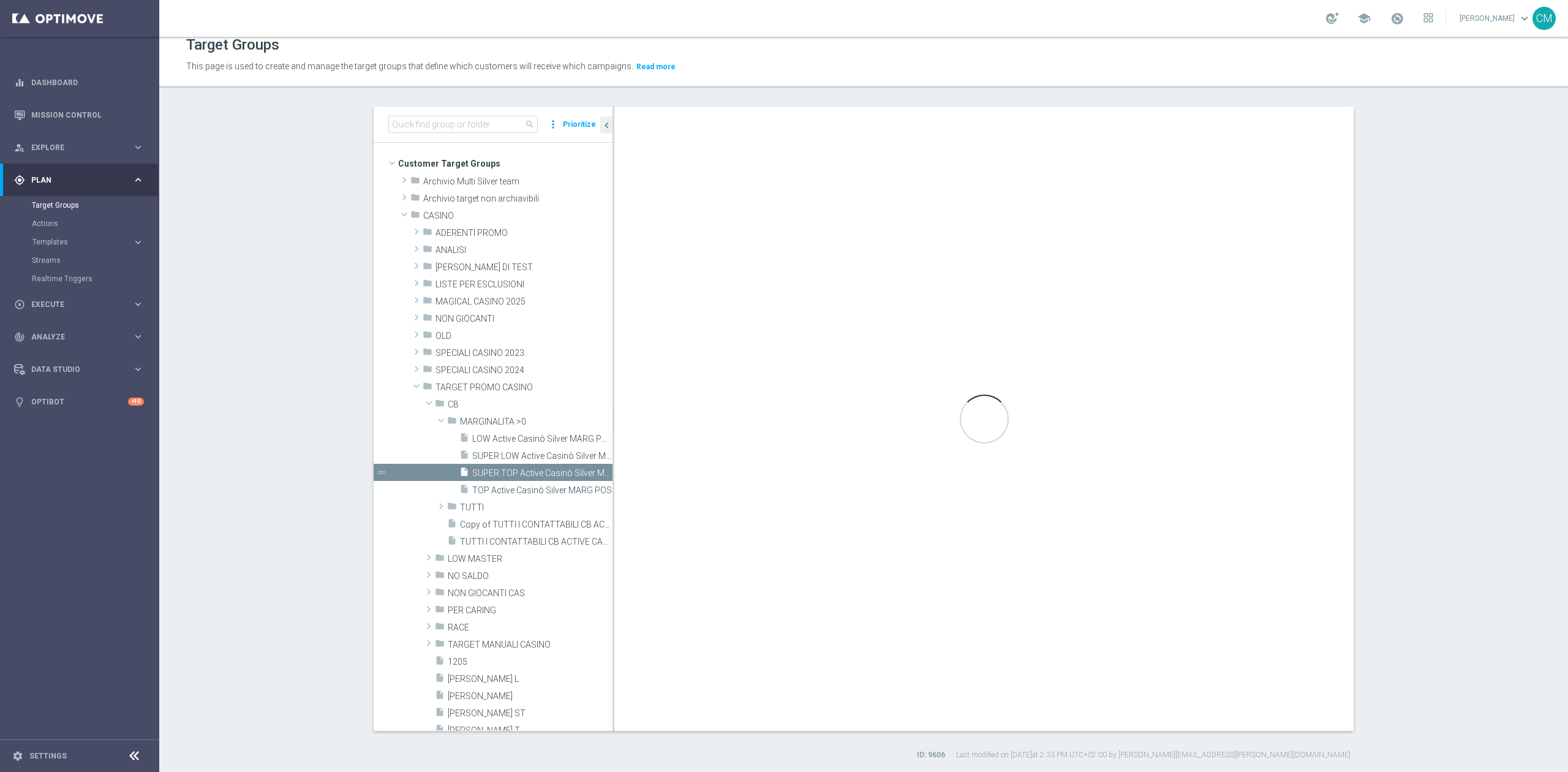
type textarea "(1 AND 2 AND 3 AND 4 AND 5 AND 6 AND 7 AND 8 AND 9 AND 10 AND 11 AND 12 AND 13 …"
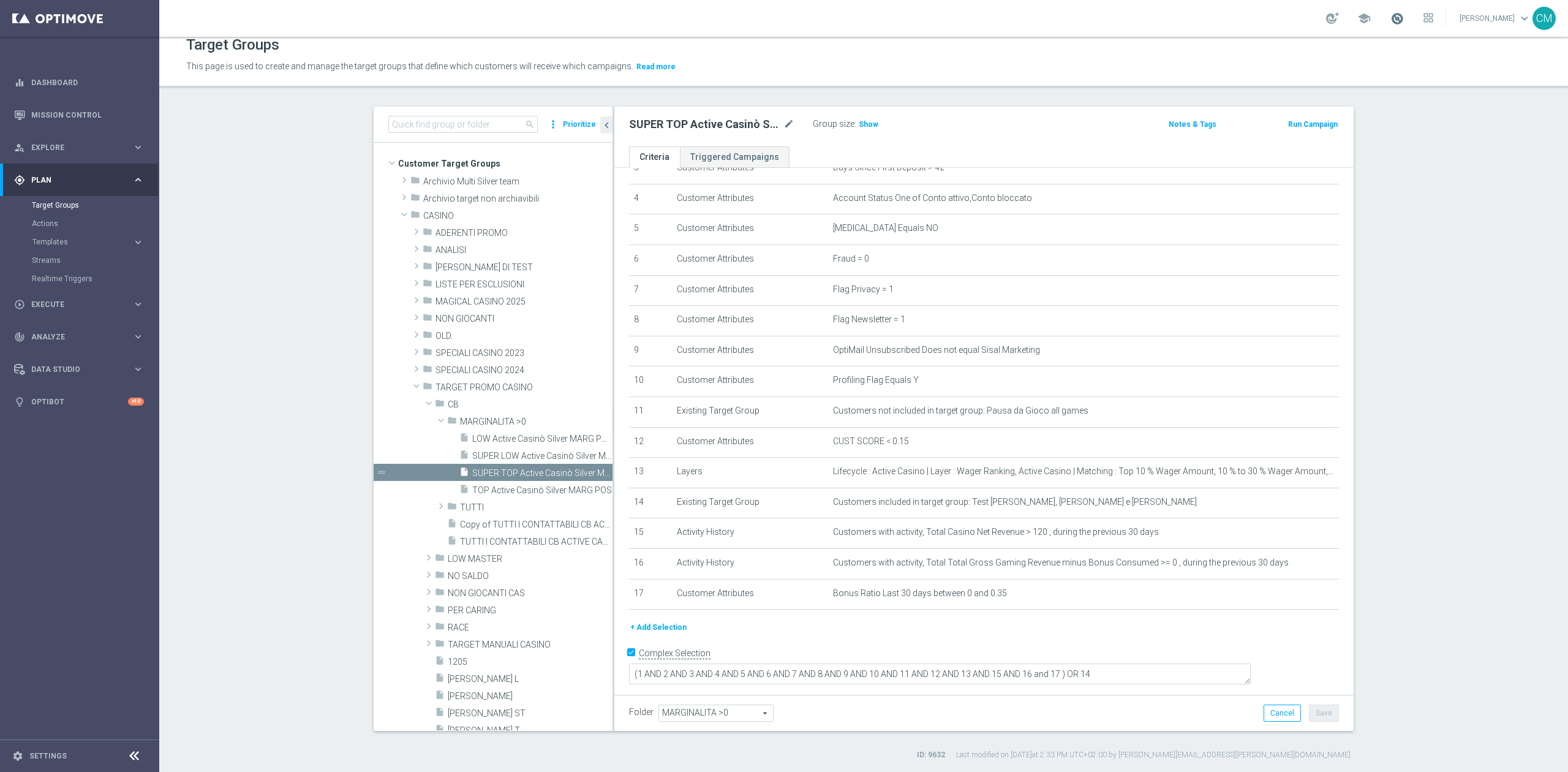
click at [1404, 20] on span at bounding box center [1397, 18] width 13 height 13
